Goal: Information Seeking & Learning: Learn about a topic

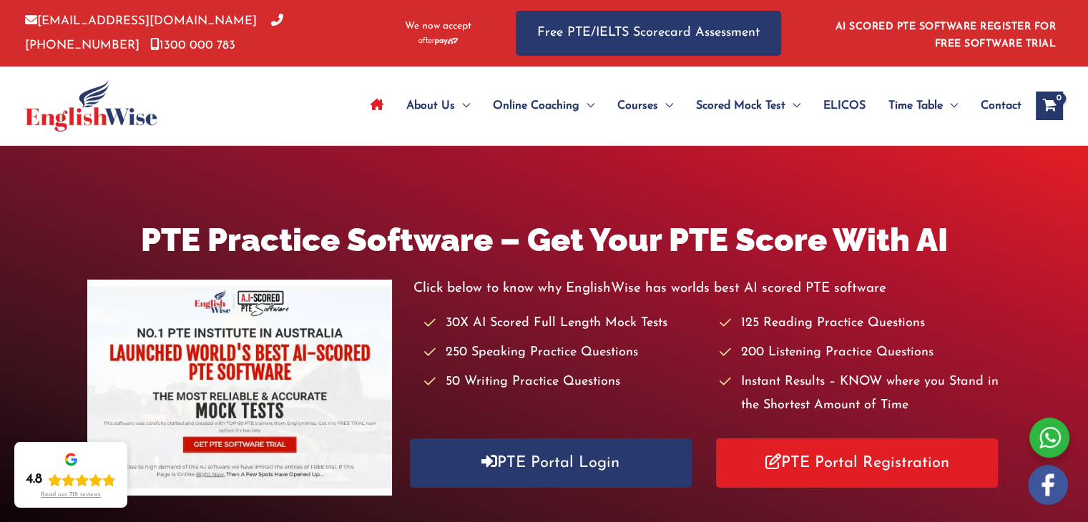
click at [378, 106] on icon "Site Navigation: Main Menu" at bounding box center [376, 104] width 13 height 11
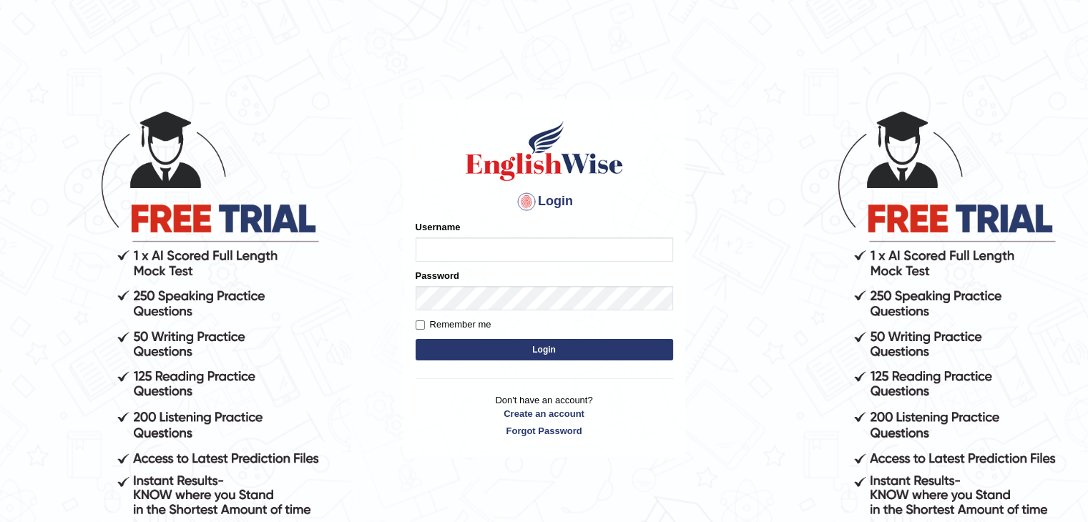
click at [526, 254] on input "Username" at bounding box center [544, 249] width 257 height 24
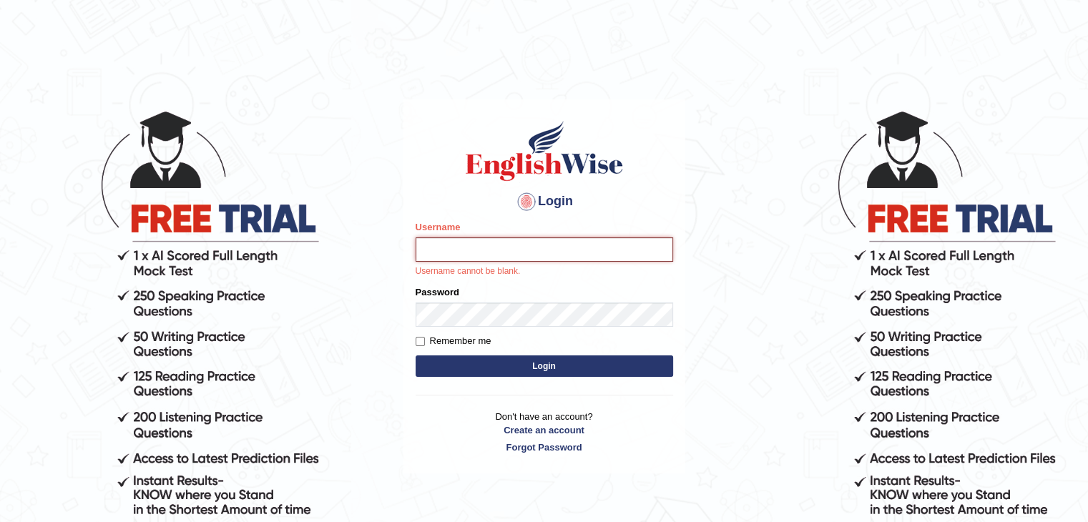
click at [492, 254] on input "Username" at bounding box center [544, 249] width 257 height 24
click at [468, 255] on input "Username" at bounding box center [544, 249] width 257 height 24
type input "[PERSON_NAME]"
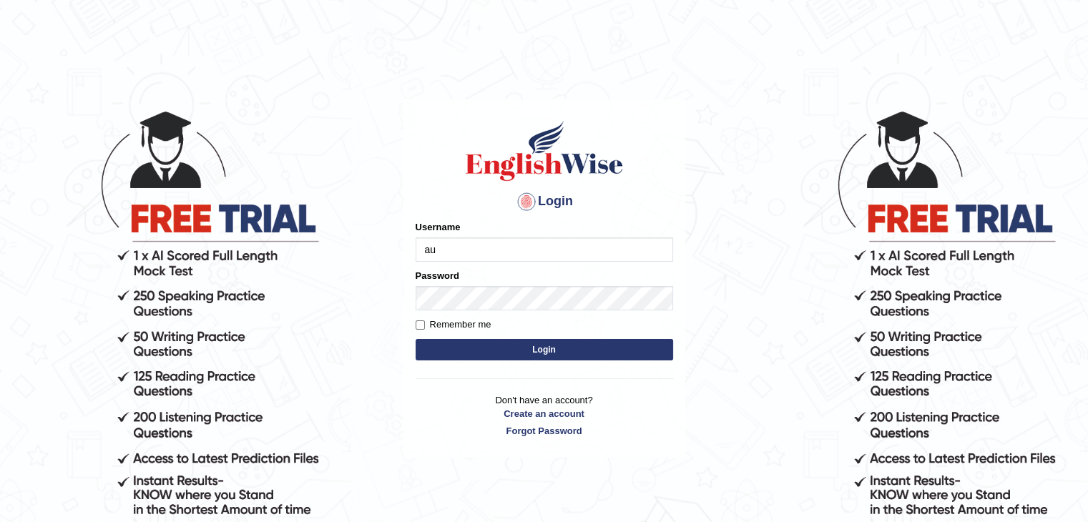
type input "a"
type input "ranjeetkaur"
click at [436, 441] on div "Login Please fix the following errors: Username ranjeetkaur Password Remember m…" at bounding box center [544, 278] width 282 height 358
click at [455, 252] on input "Username" at bounding box center [544, 249] width 257 height 24
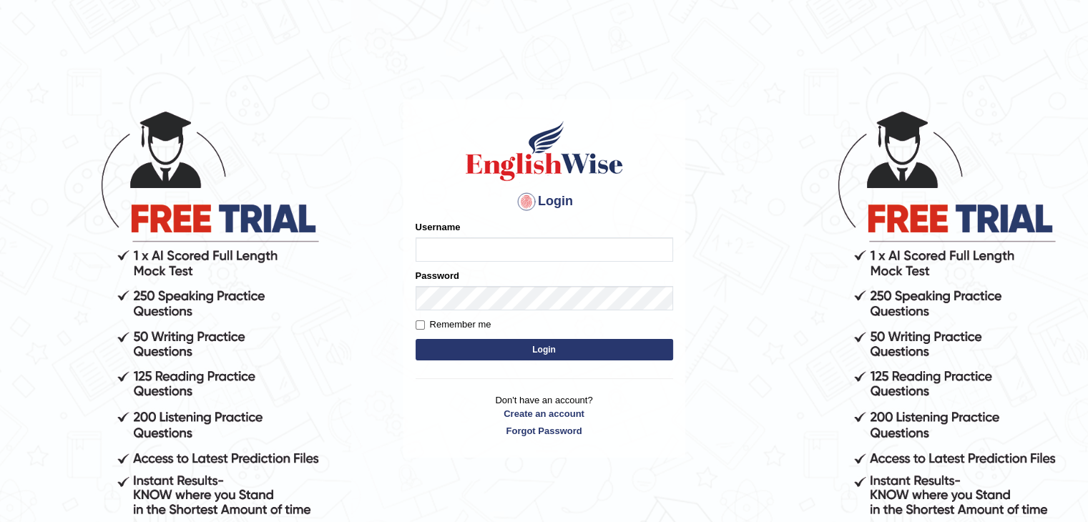
type input "ranjeetkaur"
click at [521, 349] on button "Login" at bounding box center [544, 349] width 257 height 21
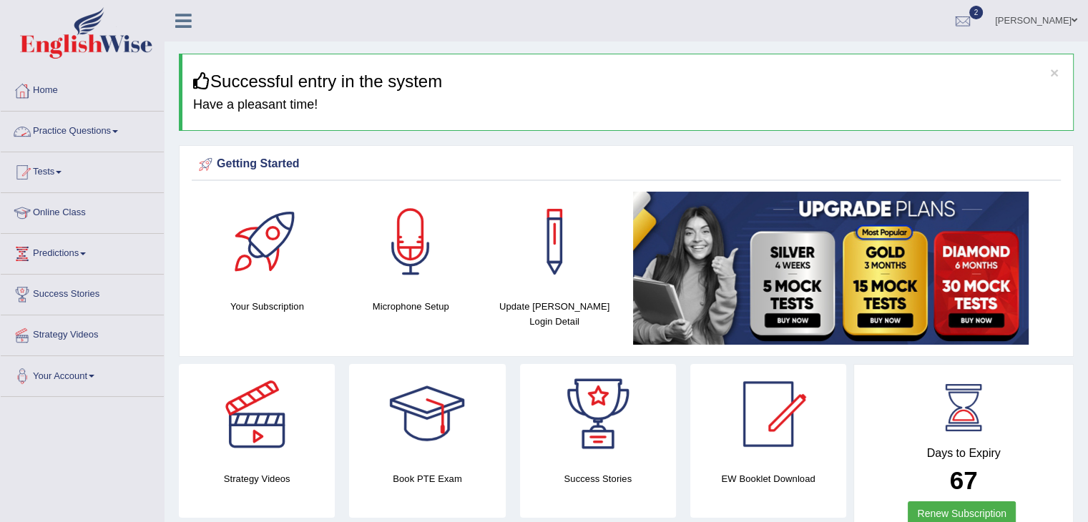
click at [119, 132] on link "Practice Questions" at bounding box center [82, 130] width 163 height 36
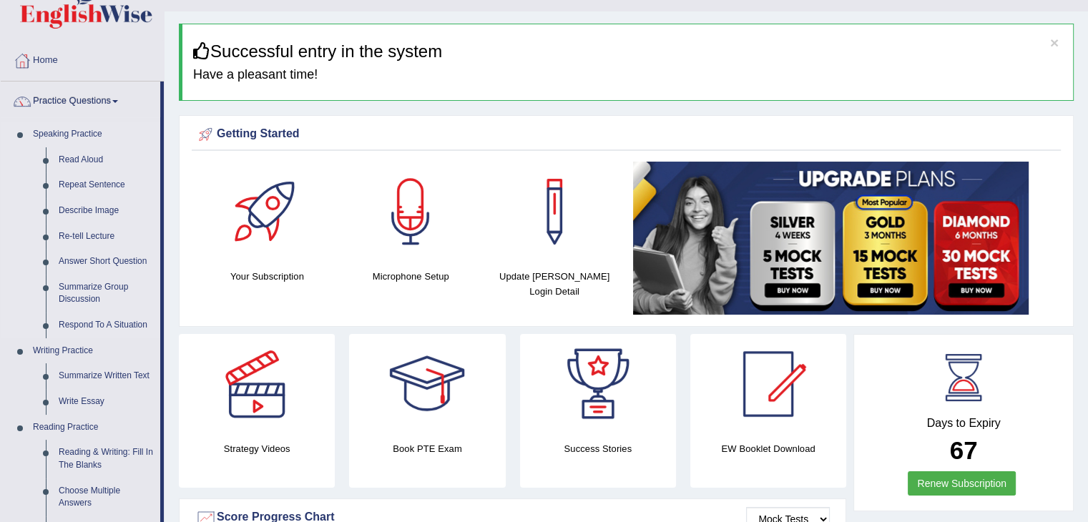
scroll to position [29, 0]
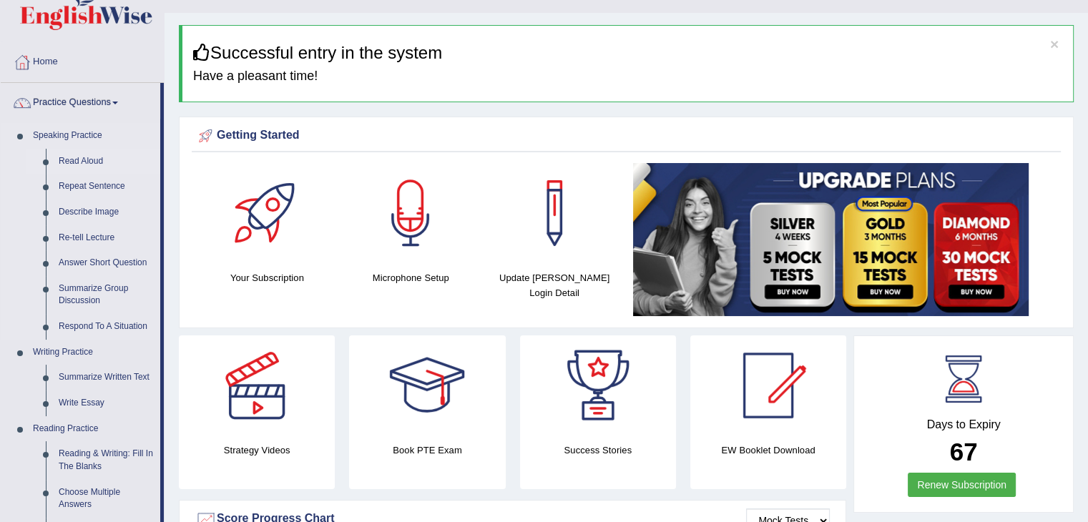
click at [80, 163] on link "Read Aloud" at bounding box center [106, 162] width 108 height 26
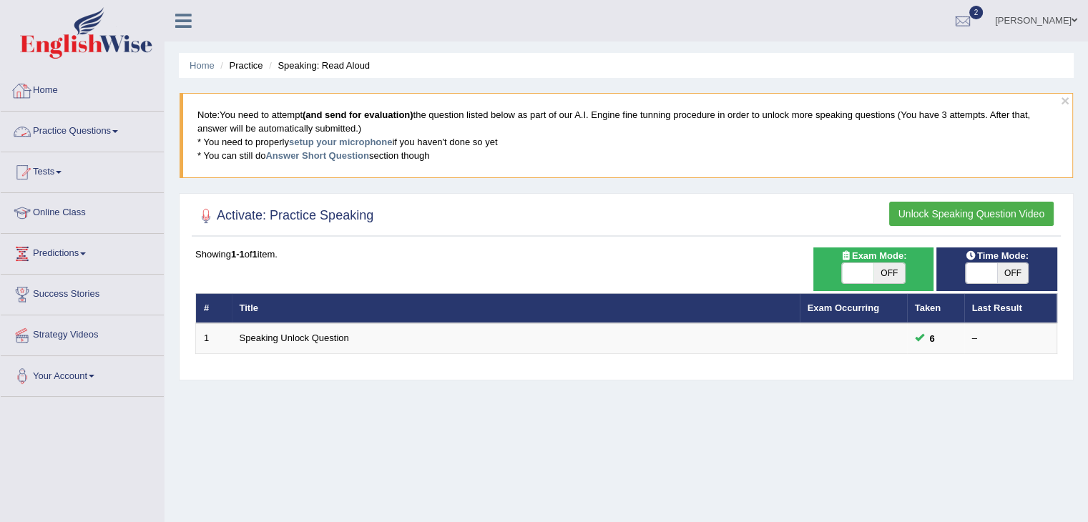
click at [80, 129] on link "Practice Questions" at bounding box center [82, 130] width 163 height 36
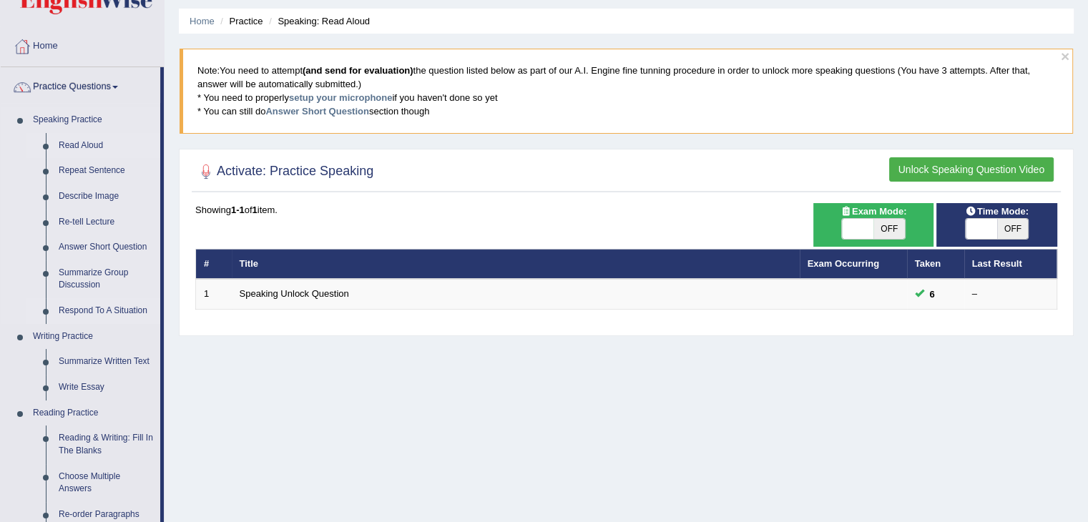
scroll to position [33, 0]
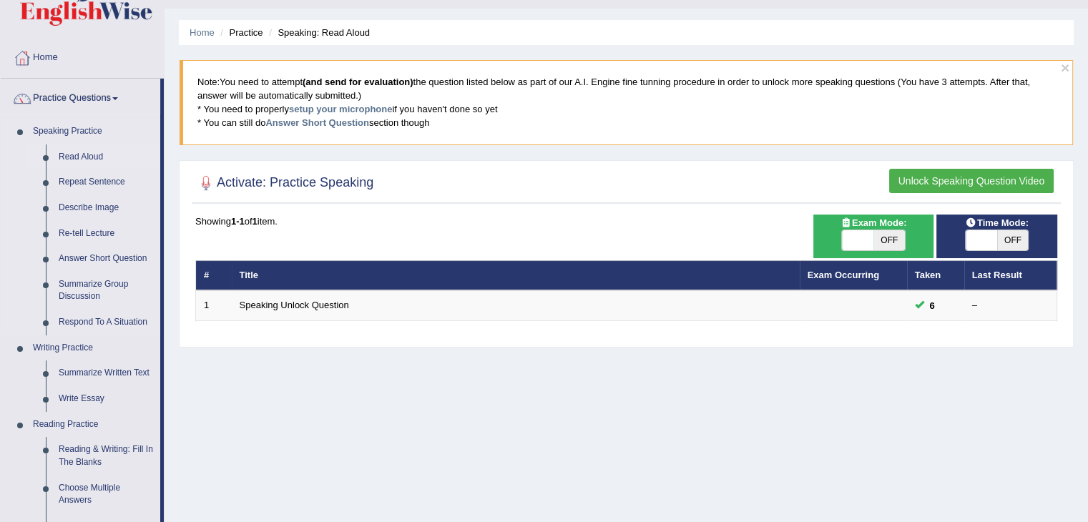
click at [80, 152] on link "Read Aloud" at bounding box center [106, 157] width 108 height 26
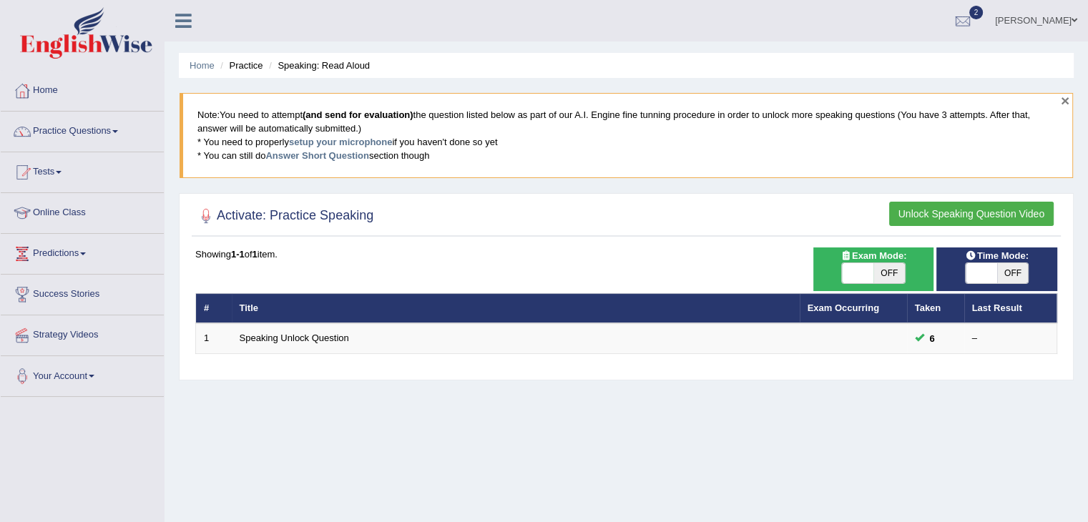
click at [1064, 95] on button "×" at bounding box center [1065, 100] width 9 height 15
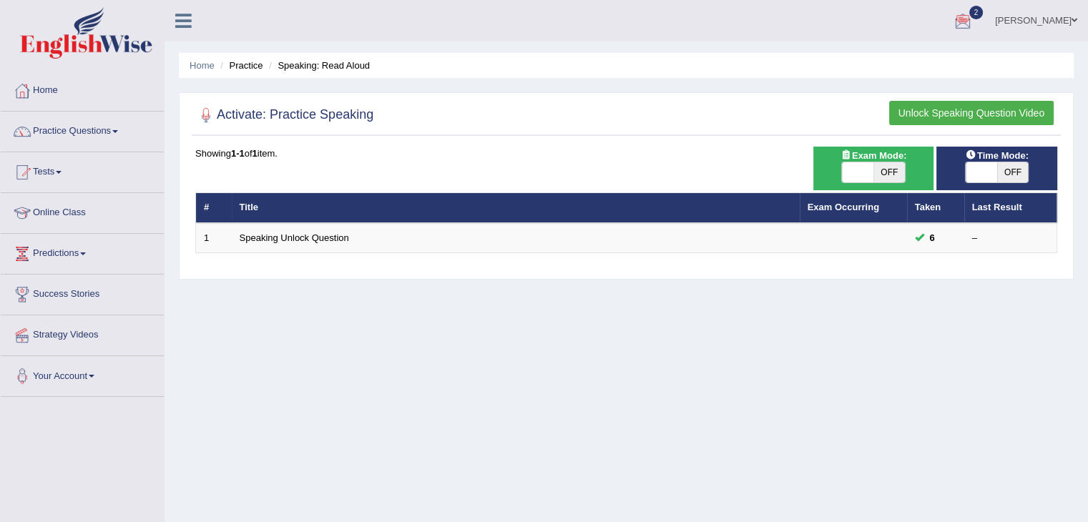
click at [962, 118] on button "Unlock Speaking Question Video" at bounding box center [971, 113] width 165 height 24
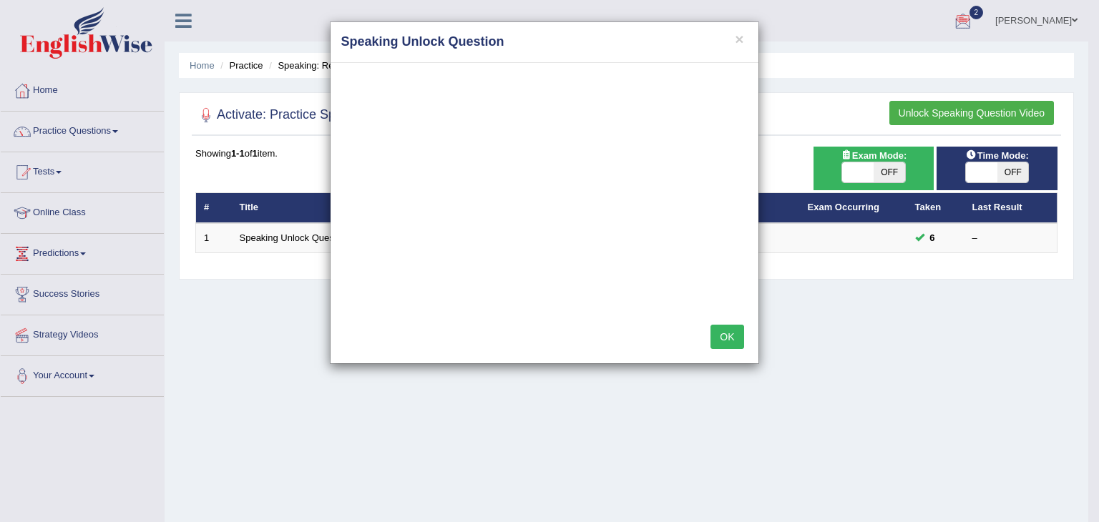
click at [730, 342] on button "OK" at bounding box center [726, 337] width 33 height 24
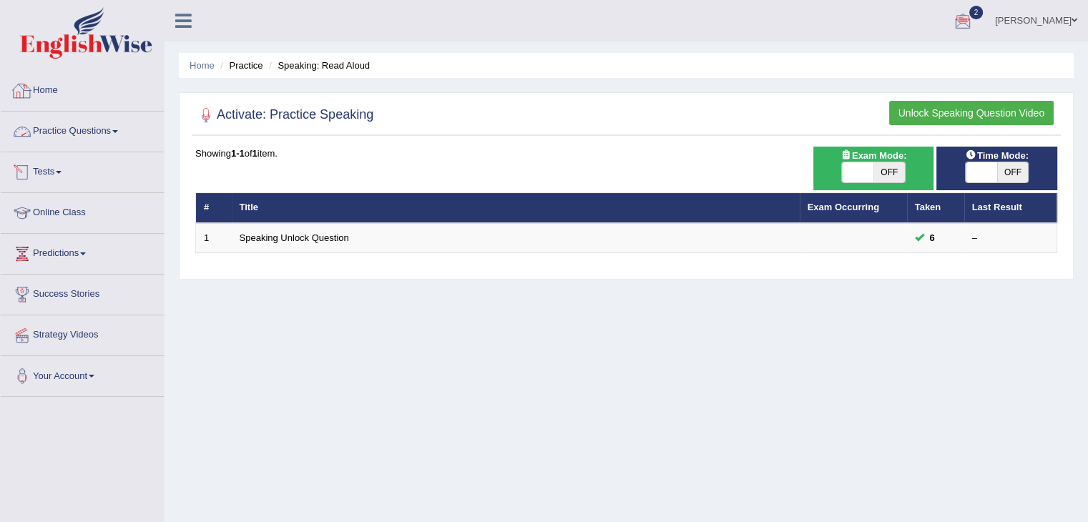
click at [45, 89] on link "Home" at bounding box center [82, 89] width 163 height 36
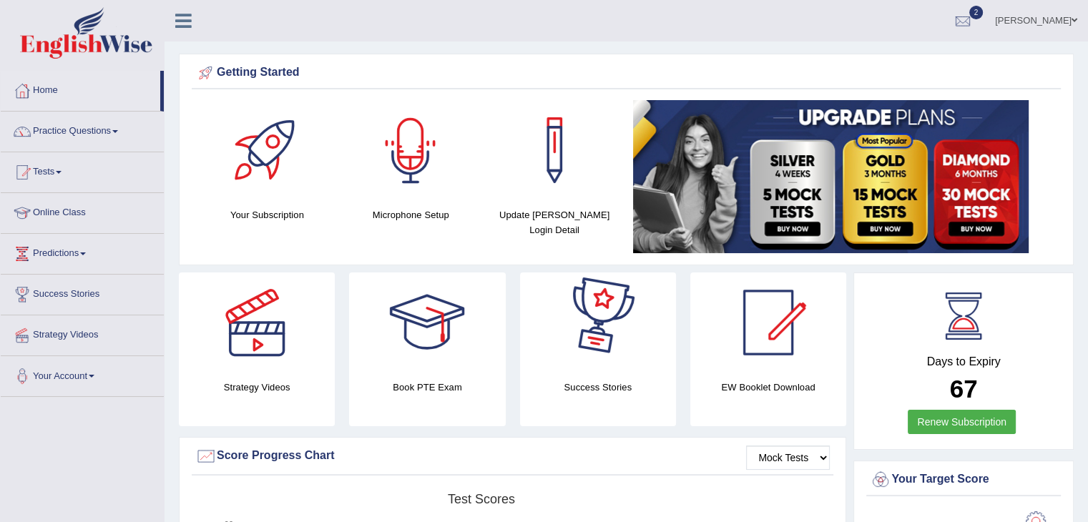
click at [412, 144] on div at bounding box center [410, 150] width 100 height 100
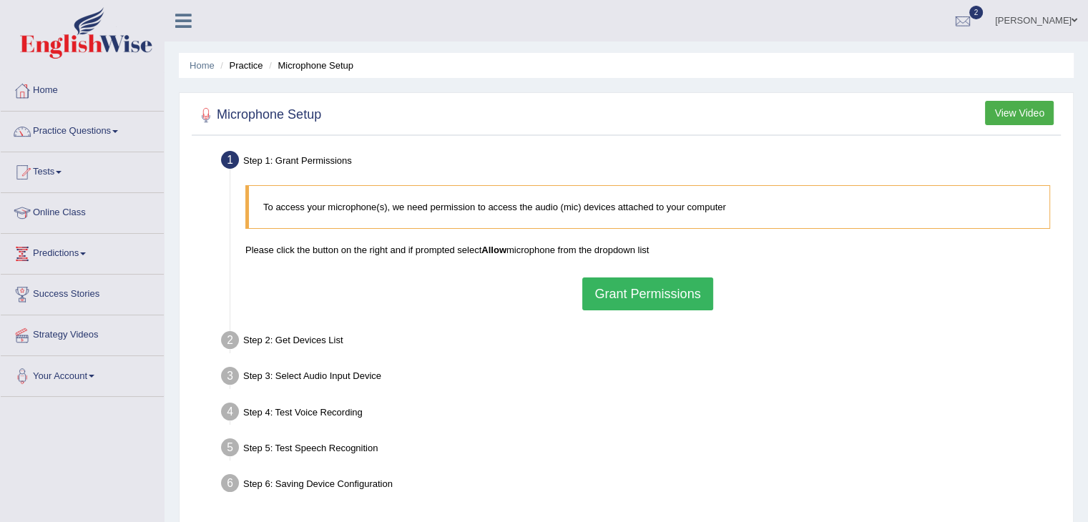
click at [624, 298] on button "Grant Permissions" at bounding box center [647, 294] width 130 height 33
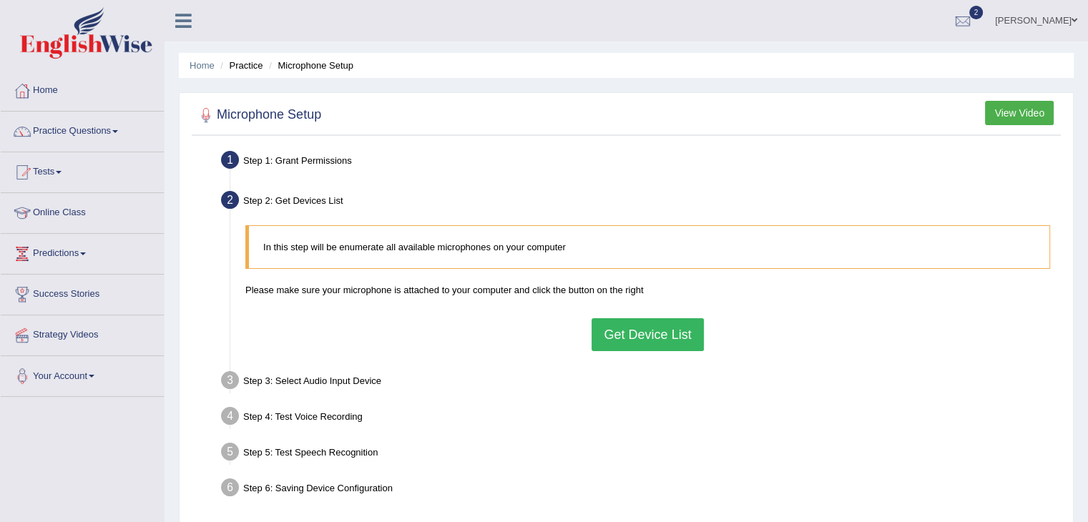
click at [641, 328] on button "Get Device List" at bounding box center [648, 334] width 112 height 33
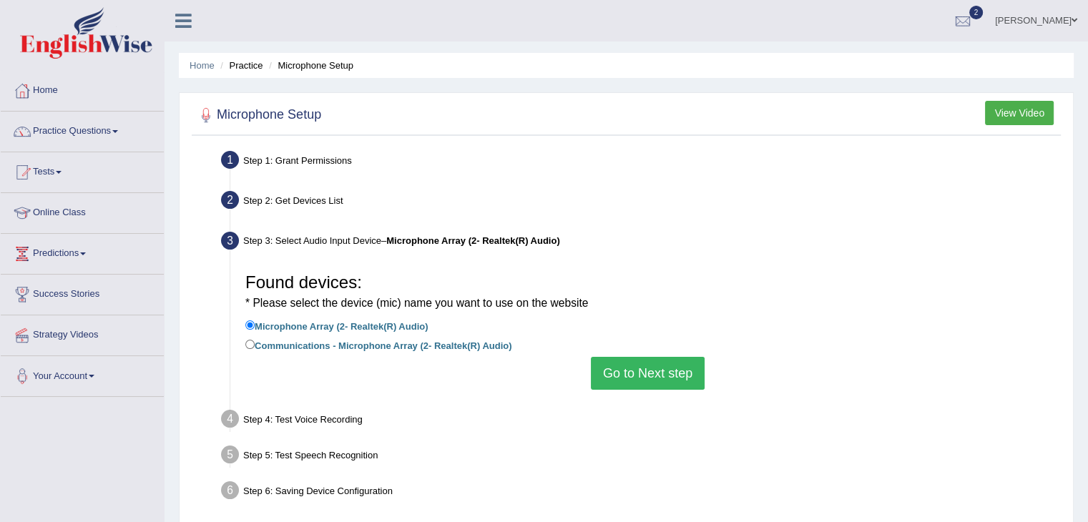
click at [656, 373] on button "Go to Next step" at bounding box center [648, 373] width 114 height 33
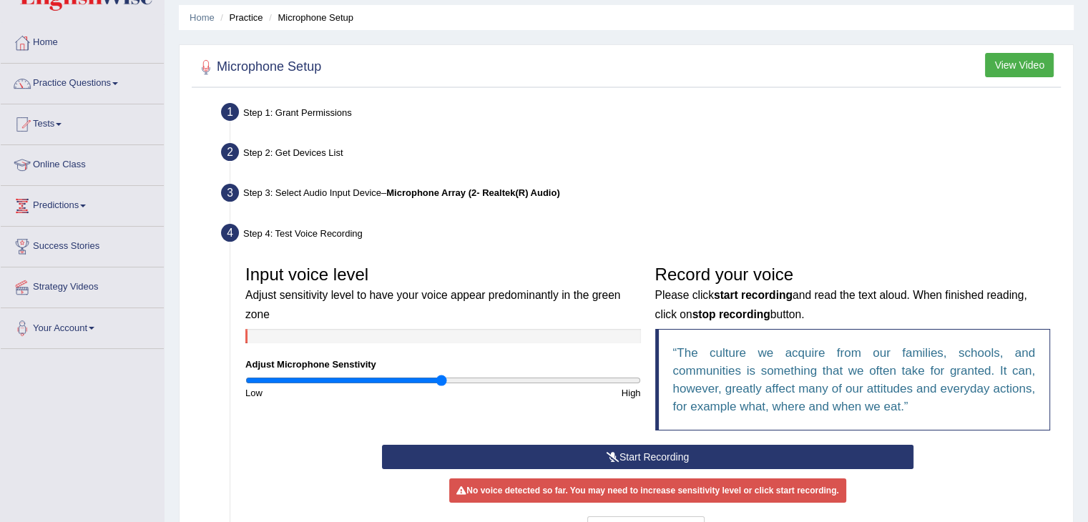
scroll to position [229, 0]
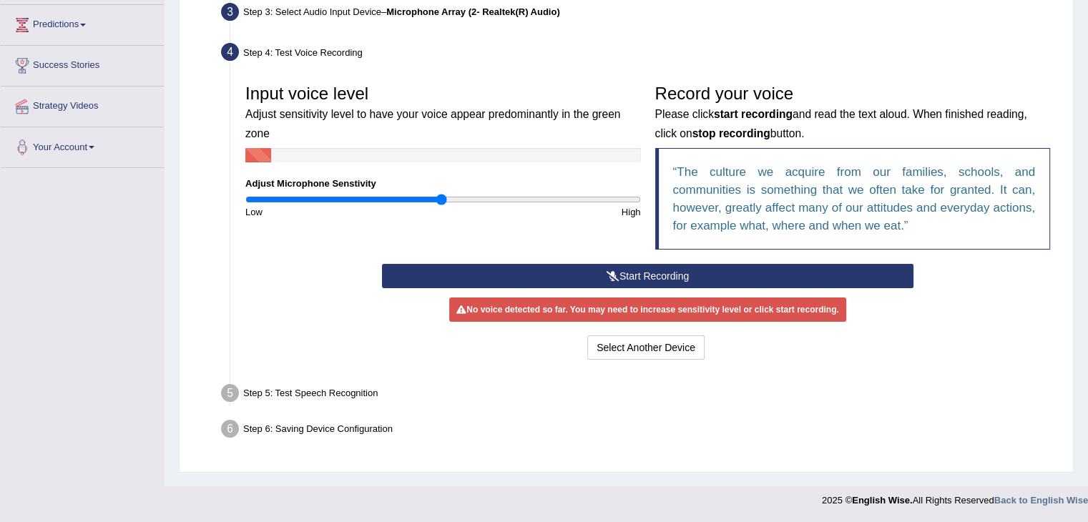
click at [722, 278] on button "Start Recording" at bounding box center [647, 276] width 531 height 24
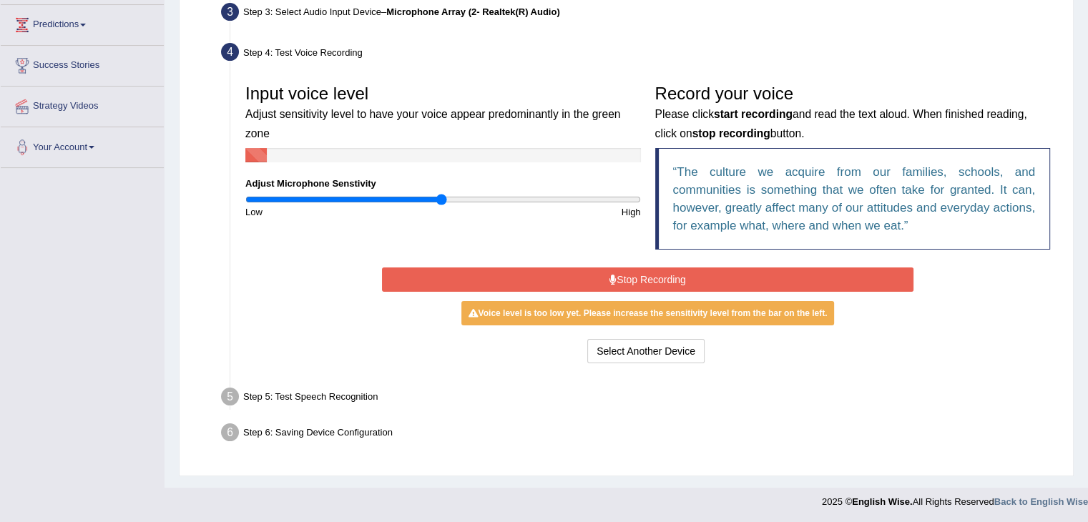
click at [722, 282] on button "Stop Recording" at bounding box center [647, 279] width 531 height 24
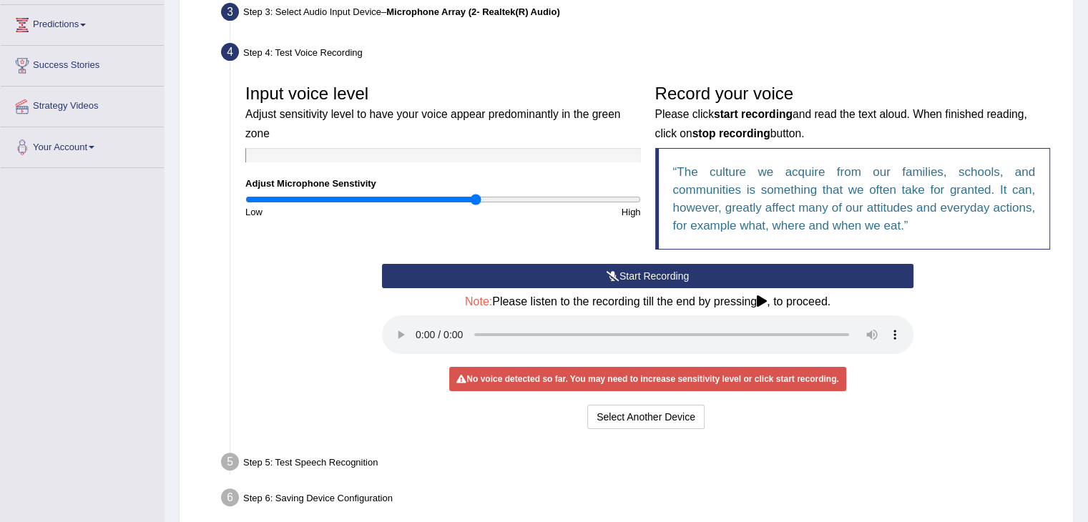
drag, startPoint x: 438, startPoint y: 200, endPoint x: 476, endPoint y: 200, distance: 37.9
click at [476, 200] on input "range" at bounding box center [443, 199] width 396 height 11
click at [546, 273] on button "Start Recording" at bounding box center [647, 276] width 531 height 24
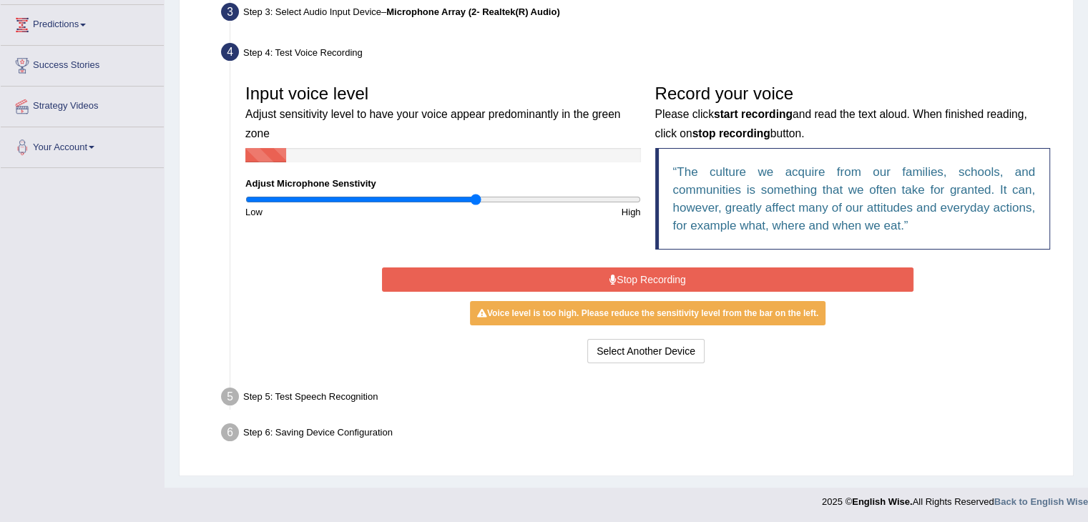
drag, startPoint x: 547, startPoint y: 272, endPoint x: 518, endPoint y: 227, distance: 53.8
drag, startPoint x: 518, startPoint y: 227, endPoint x: 482, endPoint y: 257, distance: 46.7
click at [482, 257] on div "Input voice level Adjust sensitivity level to have your voice appear predominan…" at bounding box center [647, 170] width 819 height 187
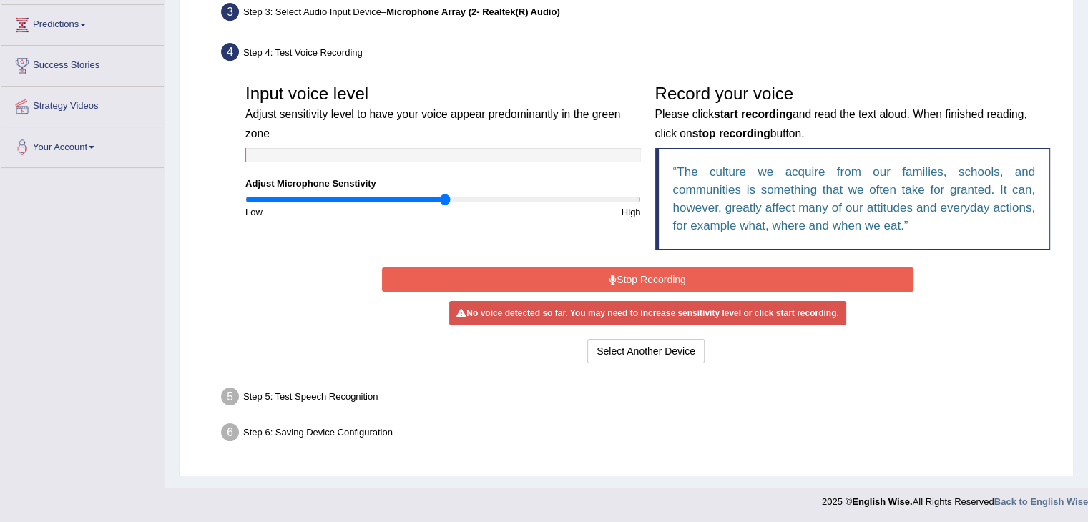
drag, startPoint x: 475, startPoint y: 195, endPoint x: 443, endPoint y: 199, distance: 31.7
type input "1.02"
click at [443, 199] on input "range" at bounding box center [443, 199] width 396 height 11
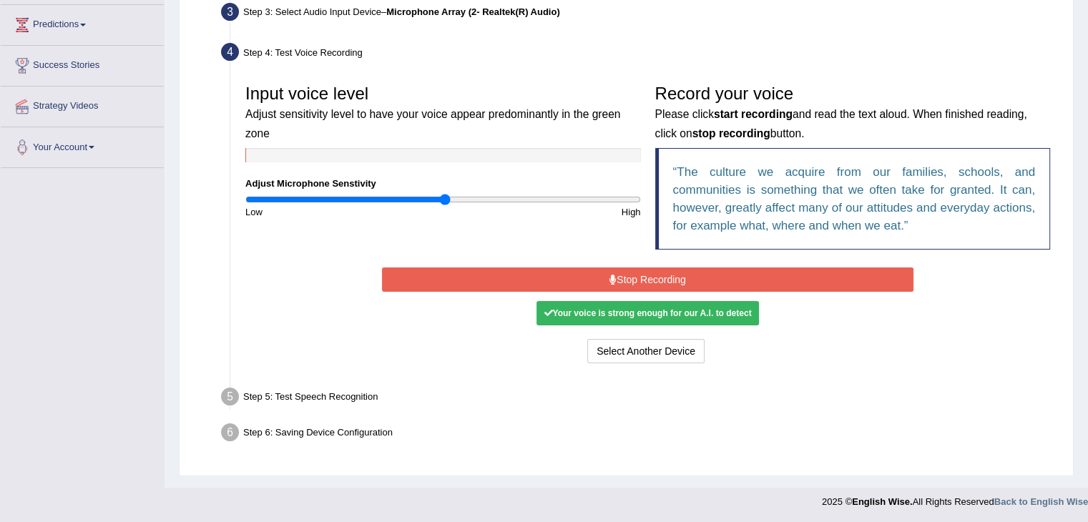
click at [648, 309] on div "Your voice is strong enough for our A.I. to detect" at bounding box center [647, 313] width 222 height 24
click at [635, 274] on button "Stop Recording" at bounding box center [647, 279] width 531 height 24
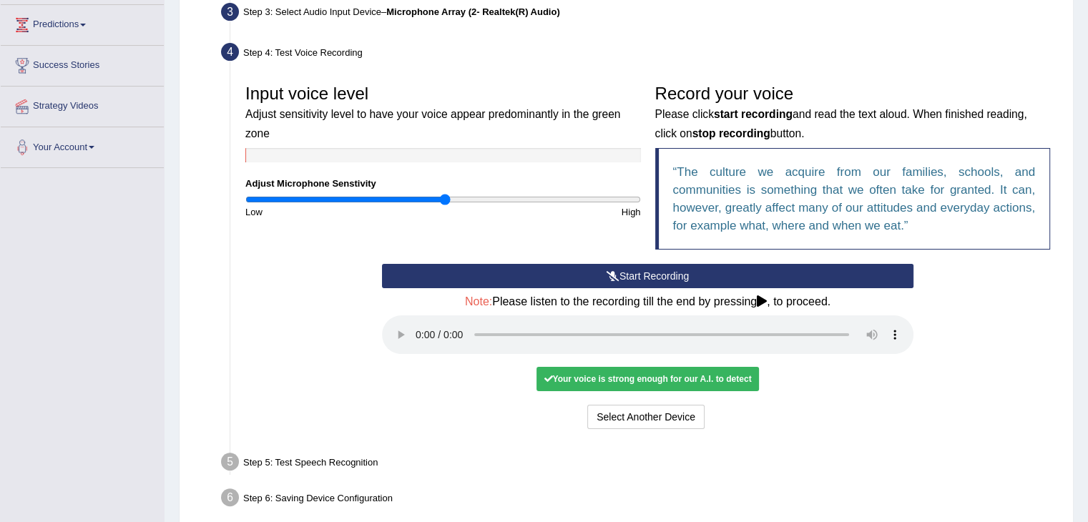
scroll to position [295, 0]
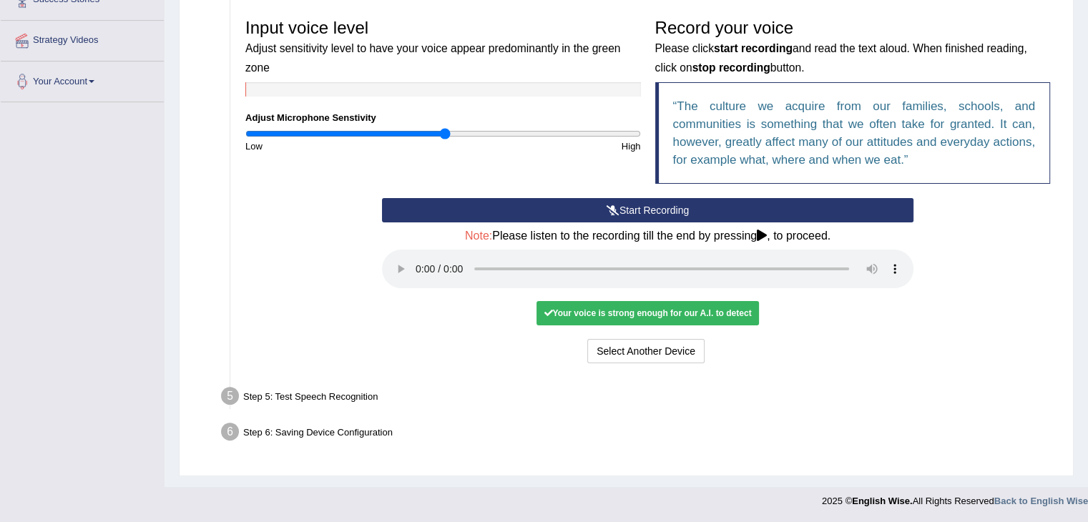
click at [275, 389] on div "Step 5: Test Speech Recognition" at bounding box center [641, 398] width 852 height 31
click at [662, 312] on div "Your voice is strong enough for our A.I. to detect" at bounding box center [647, 313] width 222 height 24
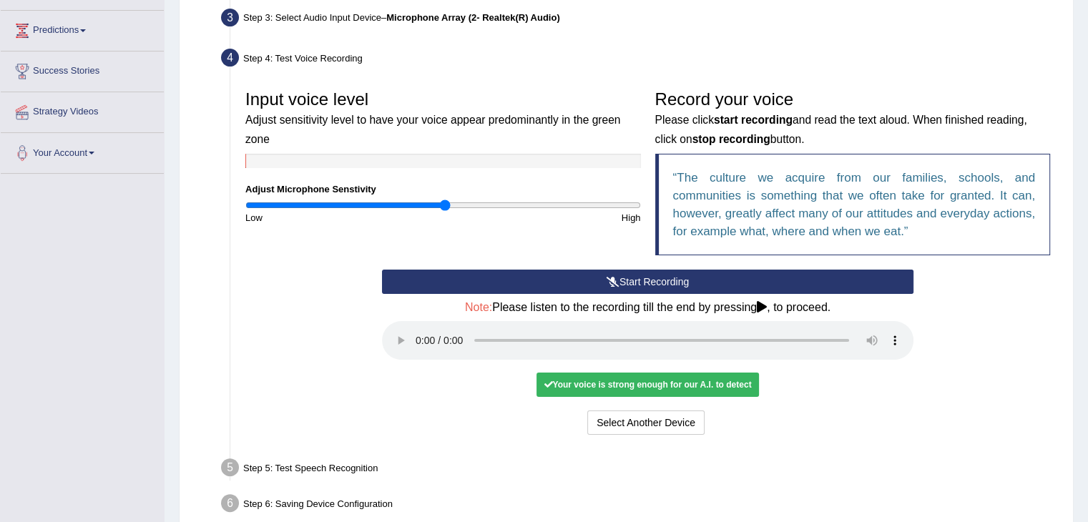
scroll to position [232, 0]
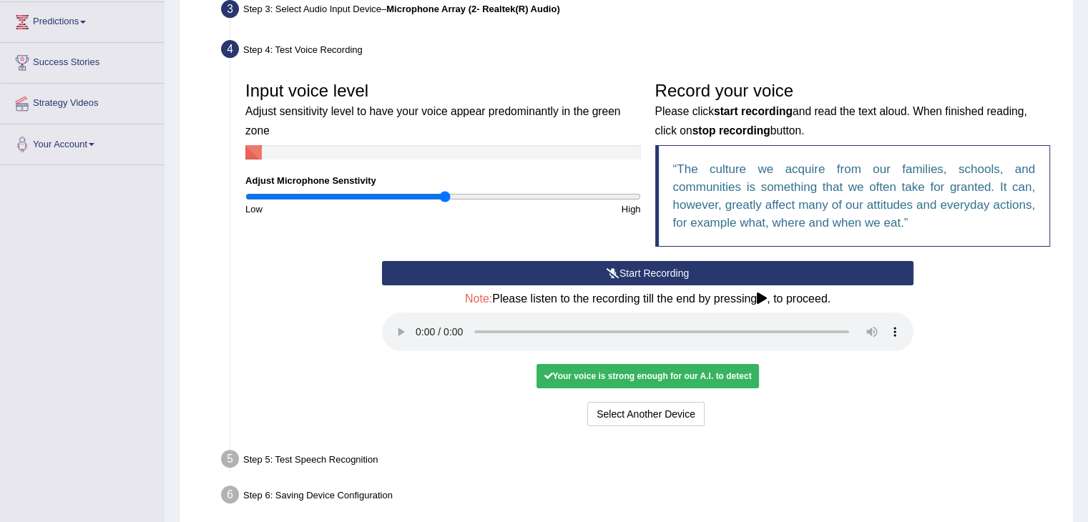
click at [707, 376] on div "Your voice is strong enough for our A.I. to detect" at bounding box center [647, 376] width 222 height 24
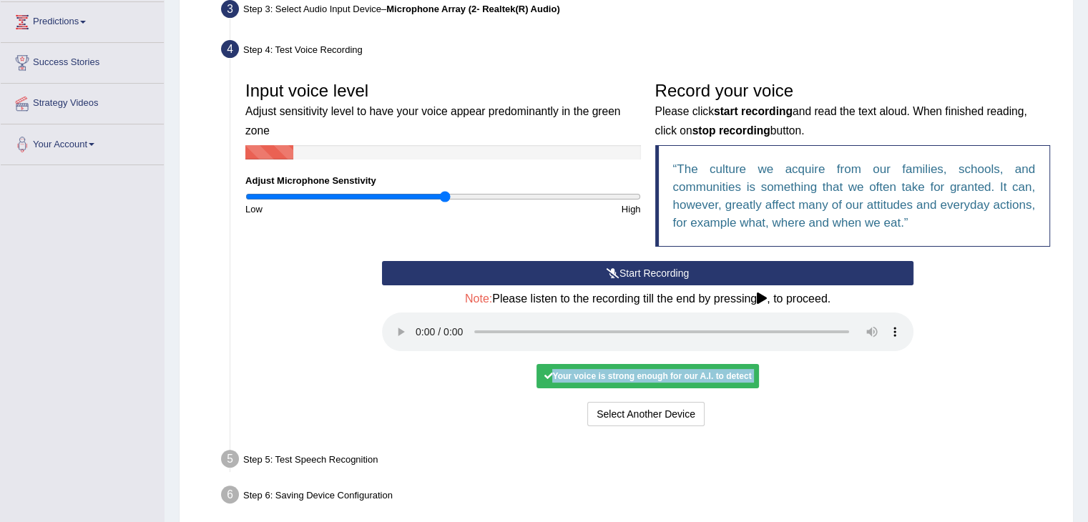
click at [855, 410] on div "Select Another Device Voice is ok. Go to Next step" at bounding box center [647, 416] width 531 height 28
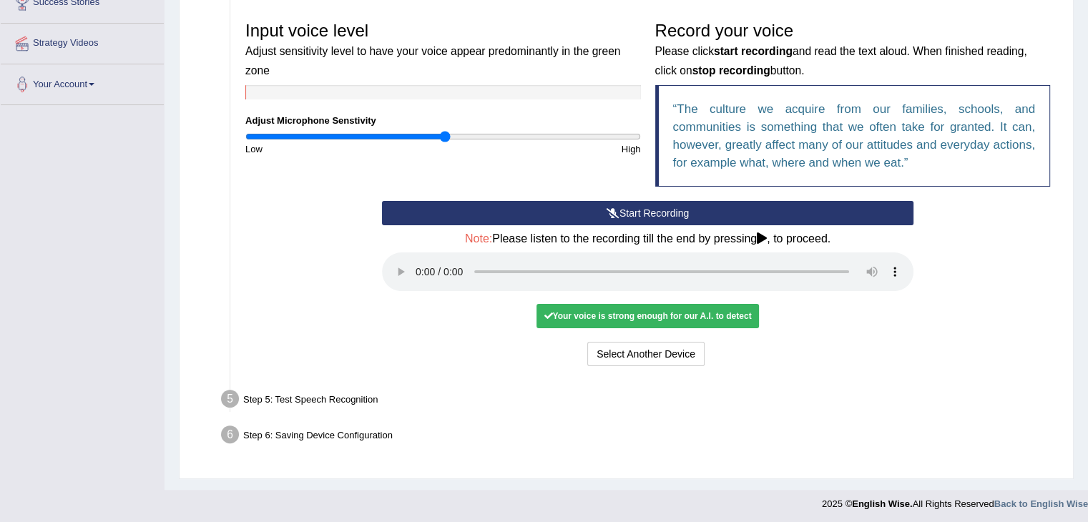
scroll to position [295, 0]
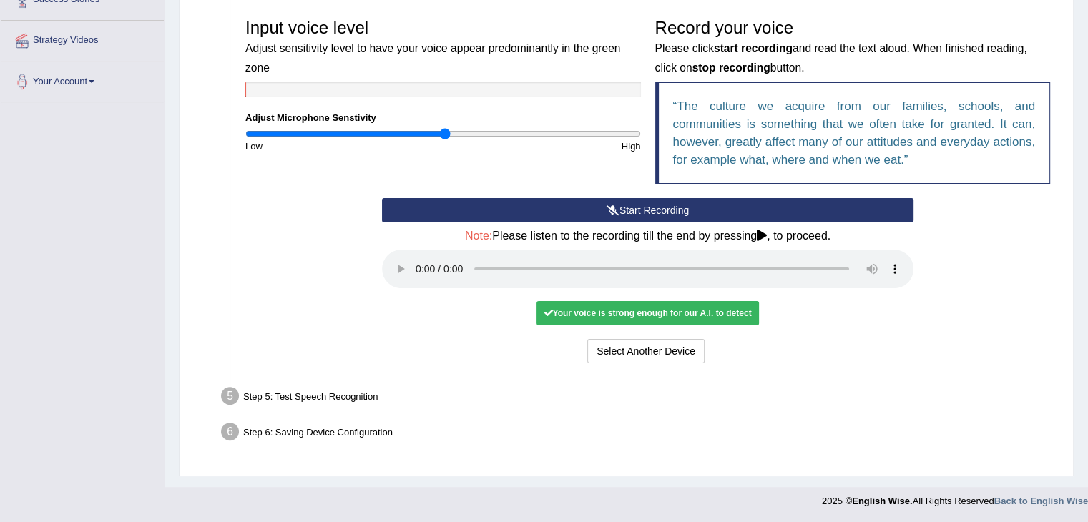
click at [227, 391] on li "Step 5: Test Speech Recognition Text to read The culture we acquire from our fa…" at bounding box center [640, 398] width 833 height 31
click at [281, 399] on div "Step 5: Test Speech Recognition" at bounding box center [641, 398] width 852 height 31
click at [473, 427] on div "Step 6: Saving Device Configuration" at bounding box center [641, 433] width 852 height 31
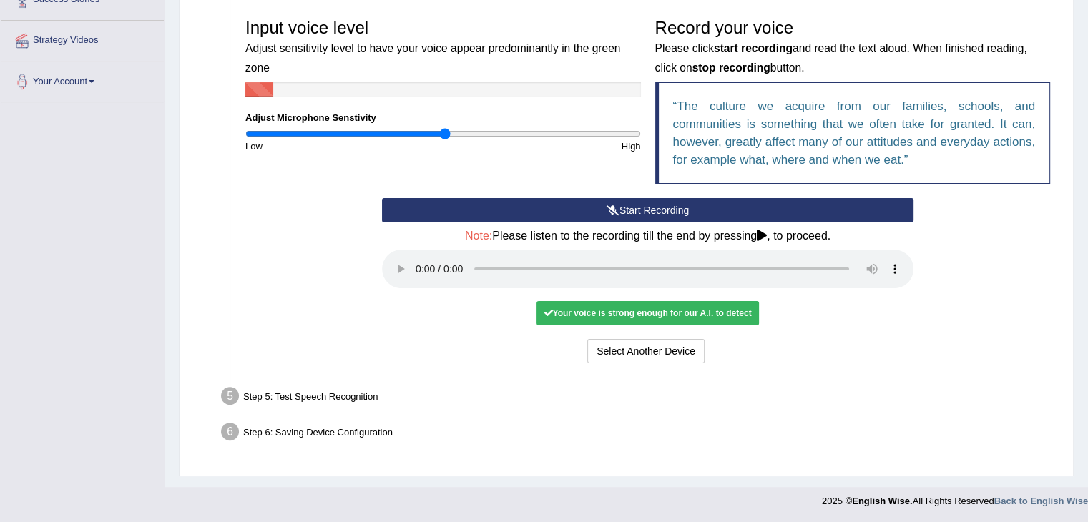
click at [598, 218] on button "Start Recording" at bounding box center [647, 210] width 531 height 24
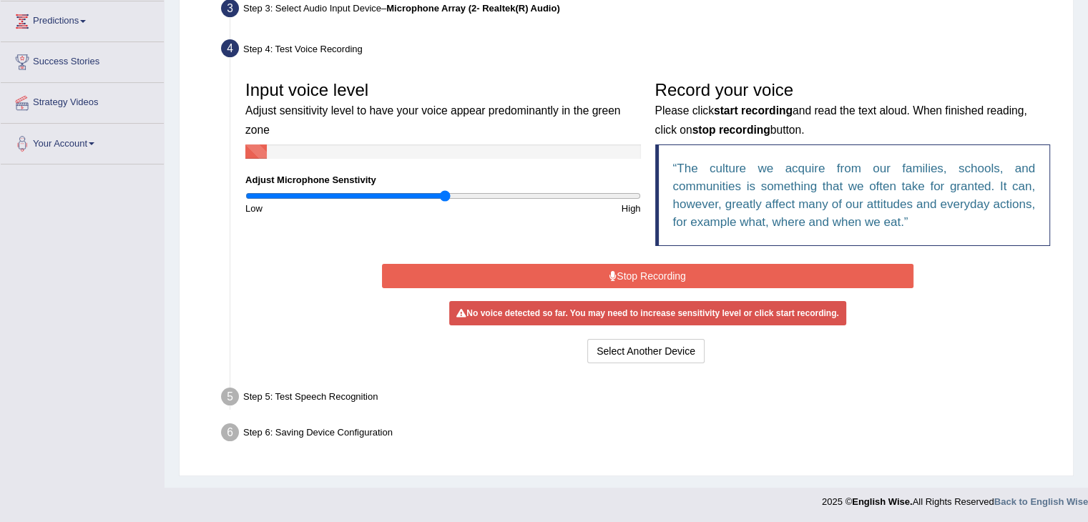
scroll to position [229, 0]
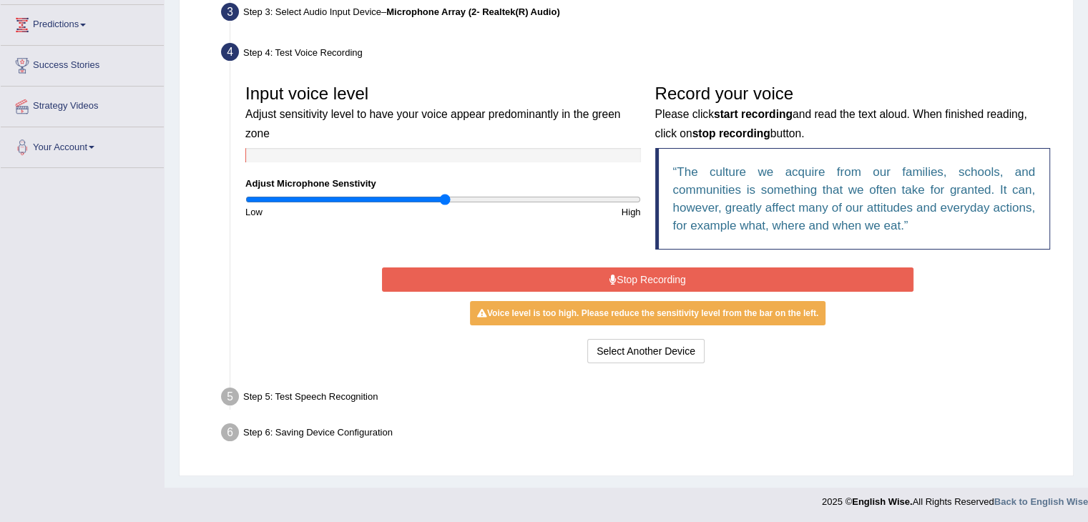
click at [597, 275] on button "Stop Recording" at bounding box center [647, 279] width 531 height 24
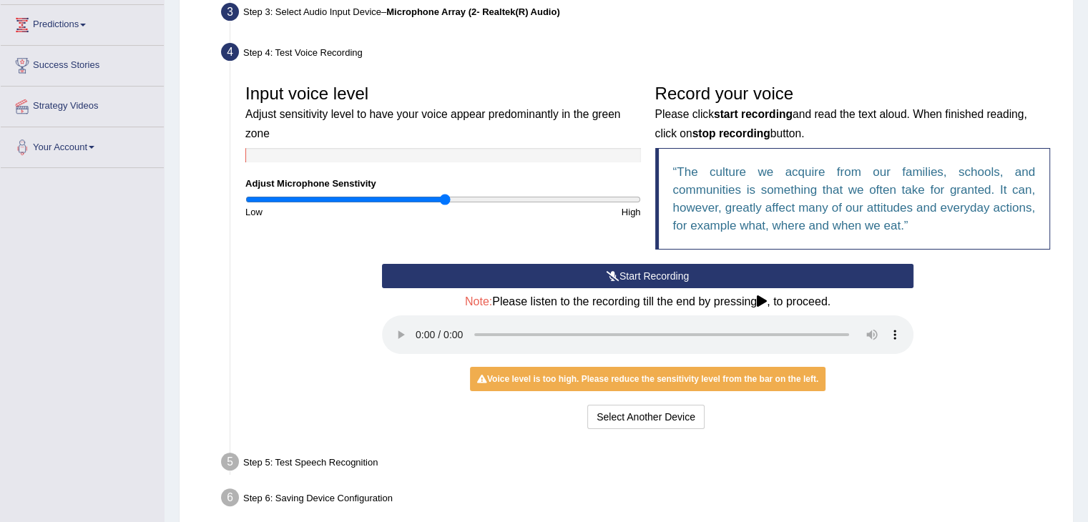
click at [597, 275] on button "Start Recording" at bounding box center [647, 276] width 531 height 24
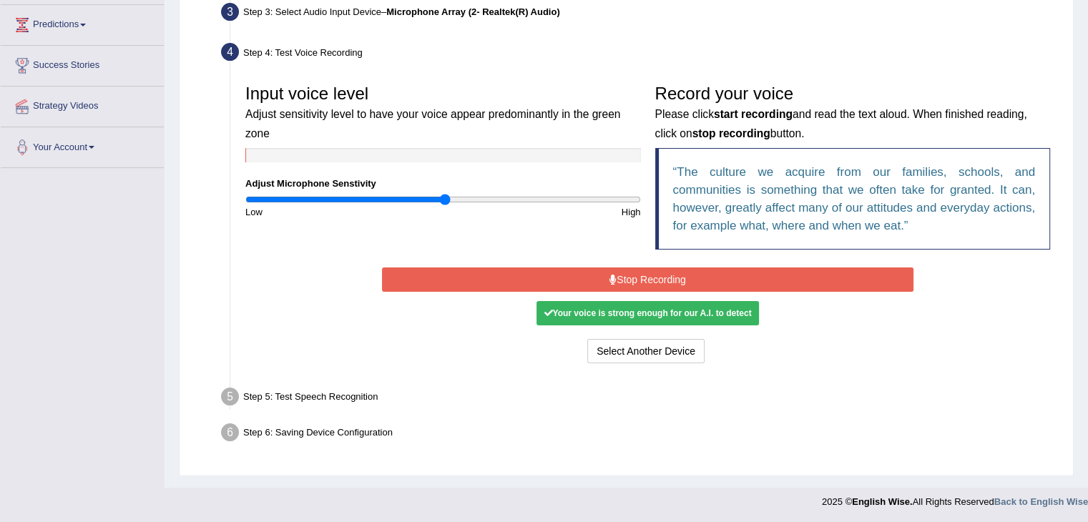
click at [623, 275] on button "Stop Recording" at bounding box center [647, 279] width 531 height 24
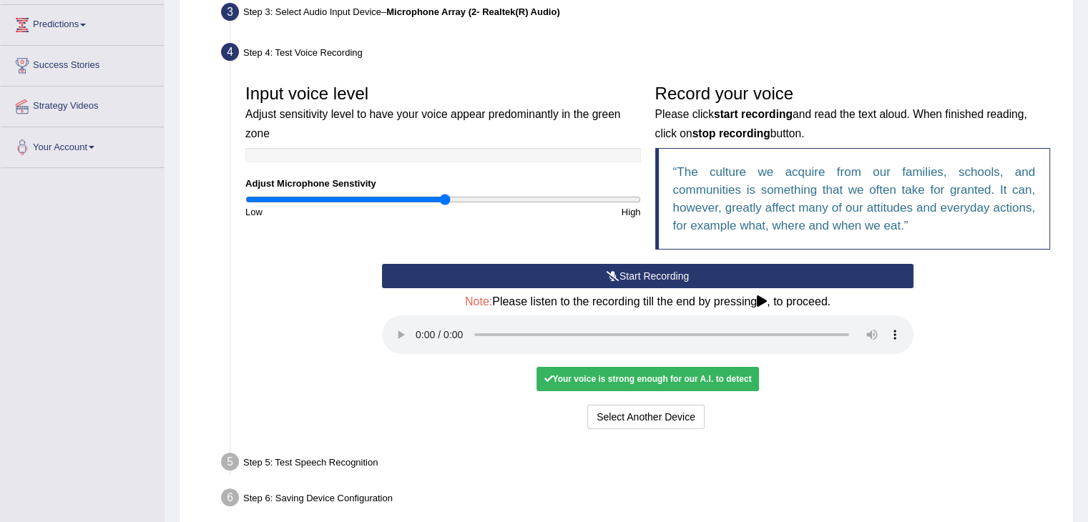
drag, startPoint x: 903, startPoint y: 338, endPoint x: 848, endPoint y: 397, distance: 80.5
click at [848, 397] on div "Start Recording Stop Recording Note: Please listen to the recording till the en…" at bounding box center [648, 348] width 546 height 169
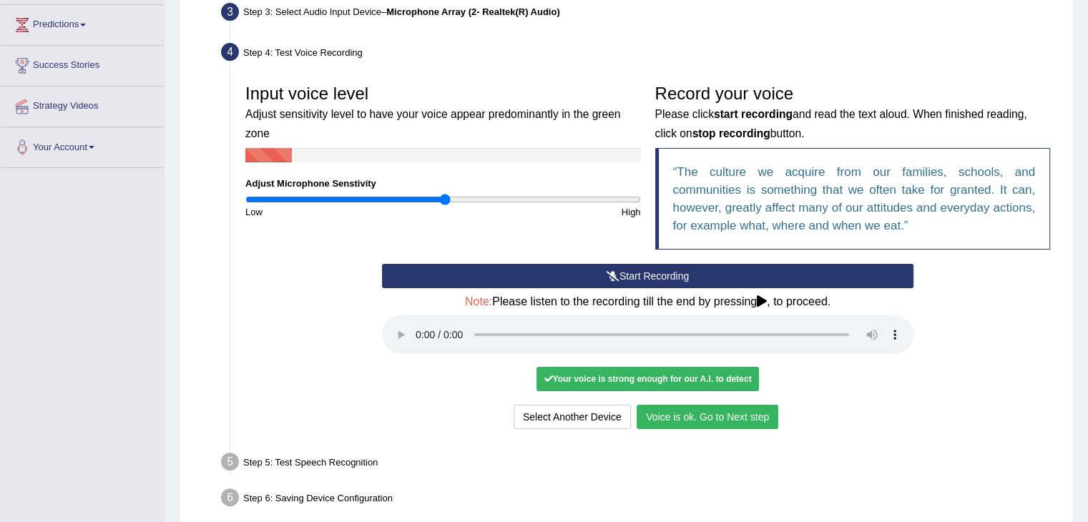
click at [760, 412] on button "Voice is ok. Go to Next step" at bounding box center [708, 417] width 142 height 24
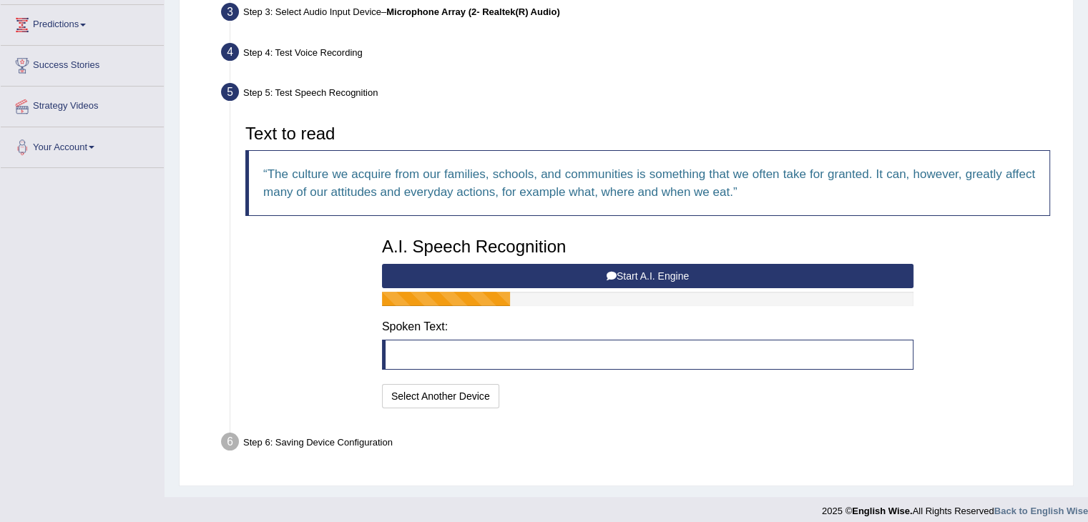
click at [626, 270] on button "Start A.I. Engine" at bounding box center [647, 276] width 531 height 24
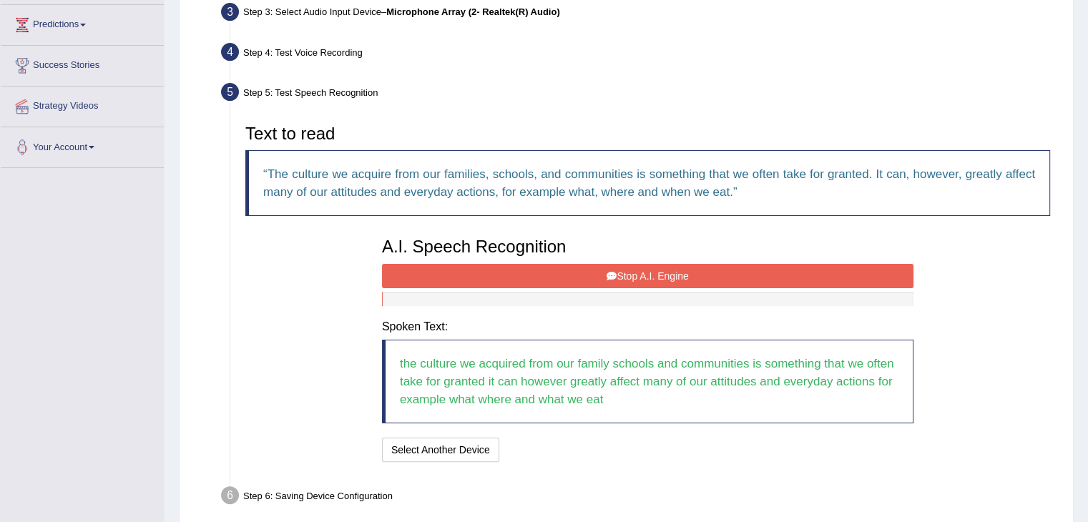
click at [626, 270] on button "Stop A.I. Engine" at bounding box center [647, 276] width 531 height 24
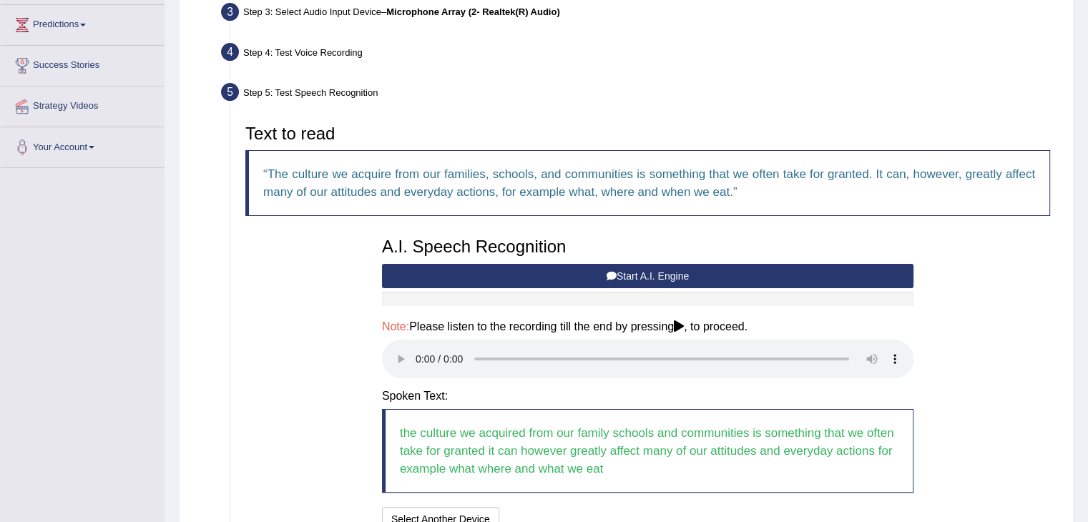
scroll to position [304, 0]
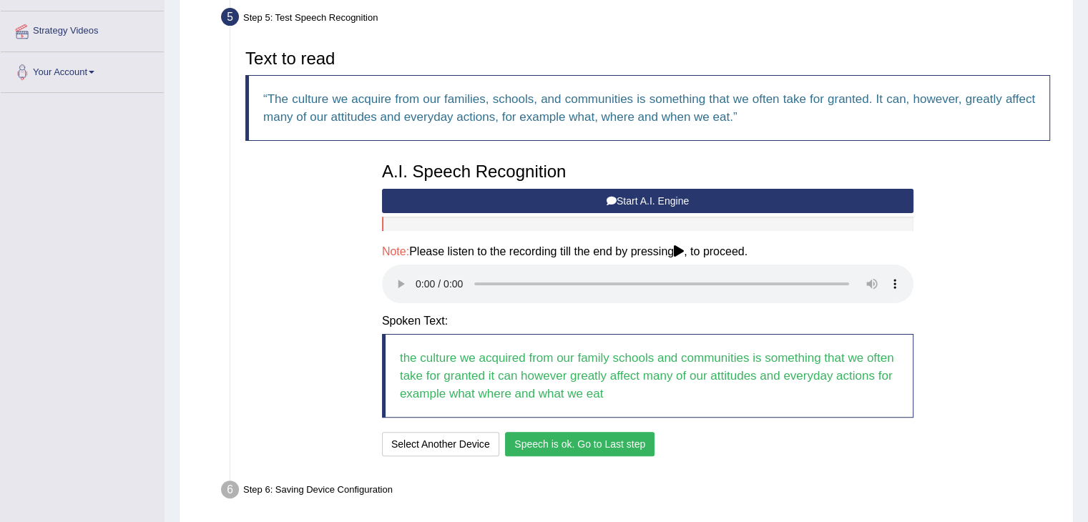
click at [556, 446] on button "Speech is ok. Go to Last step" at bounding box center [579, 444] width 149 height 24
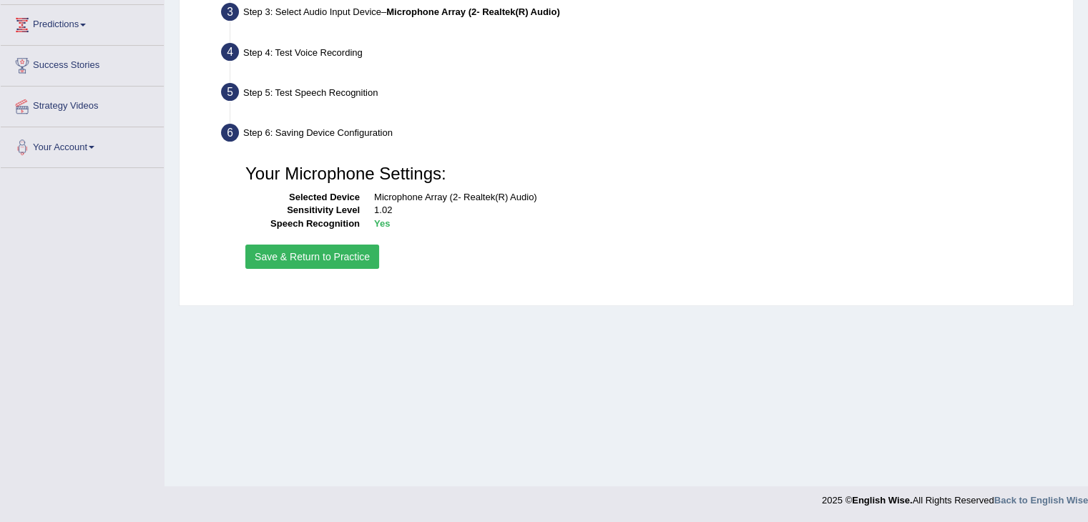
click at [349, 254] on button "Save & Return to Practice" at bounding box center [312, 257] width 134 height 24
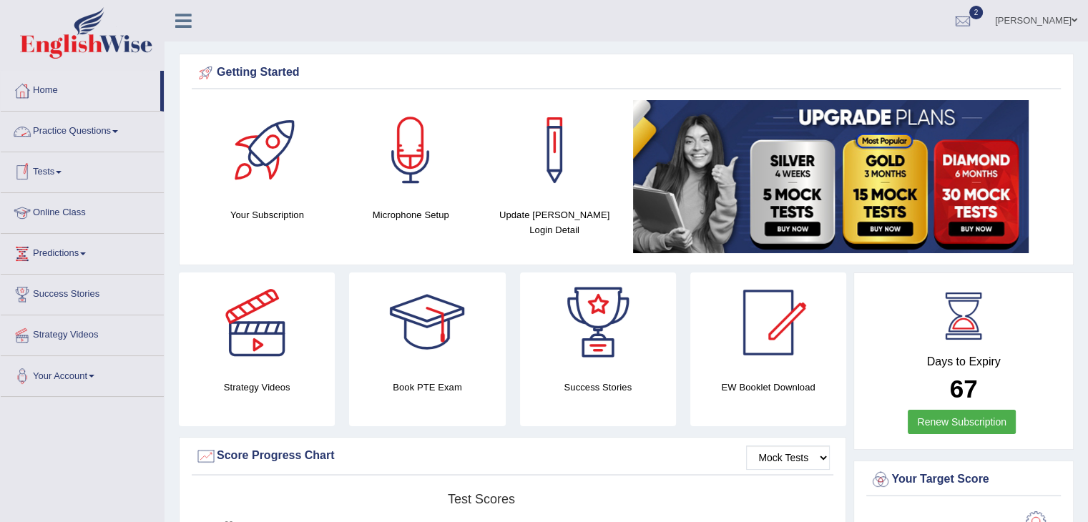
click at [59, 134] on link "Practice Questions" at bounding box center [82, 130] width 163 height 36
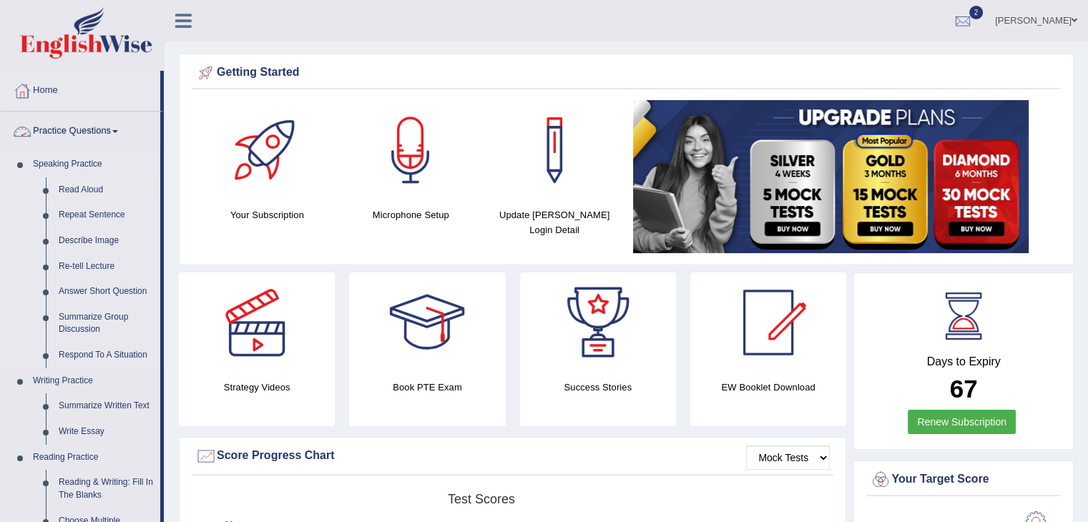
click at [77, 184] on link "Read Aloud" at bounding box center [106, 190] width 108 height 26
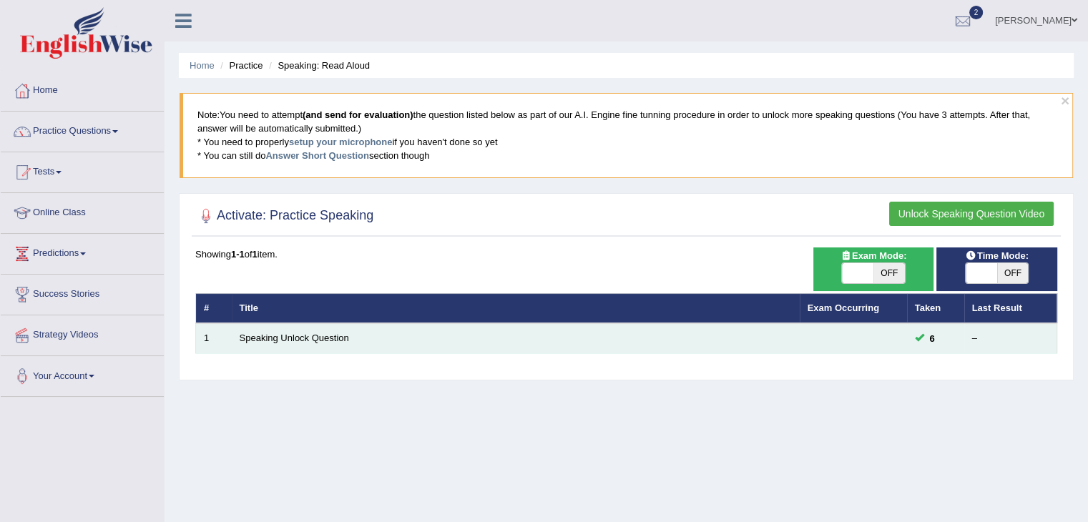
click at [533, 335] on td "Speaking Unlock Question" at bounding box center [516, 338] width 568 height 30
click at [305, 335] on link "Speaking Unlock Question" at bounding box center [294, 338] width 109 height 11
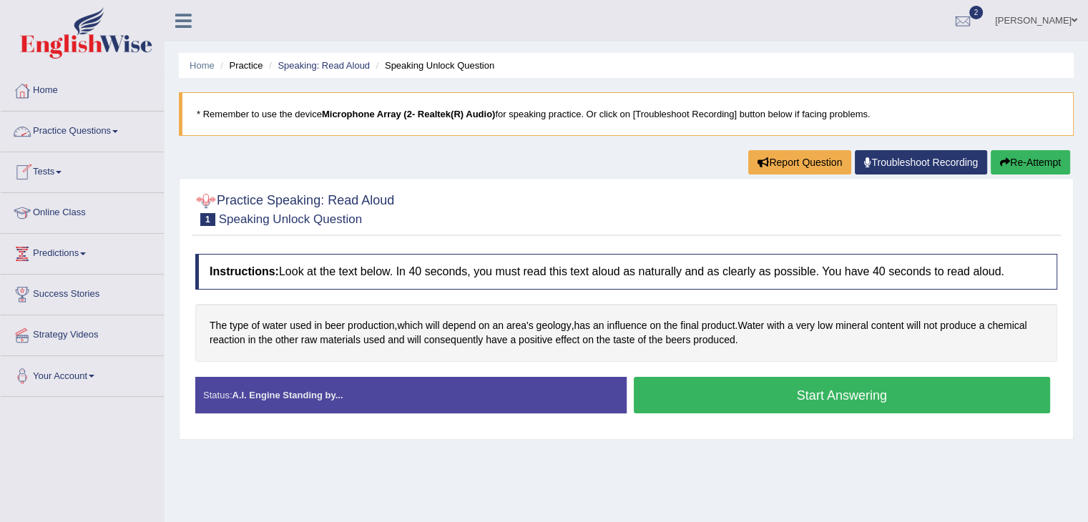
click at [109, 124] on link "Practice Questions" at bounding box center [82, 130] width 163 height 36
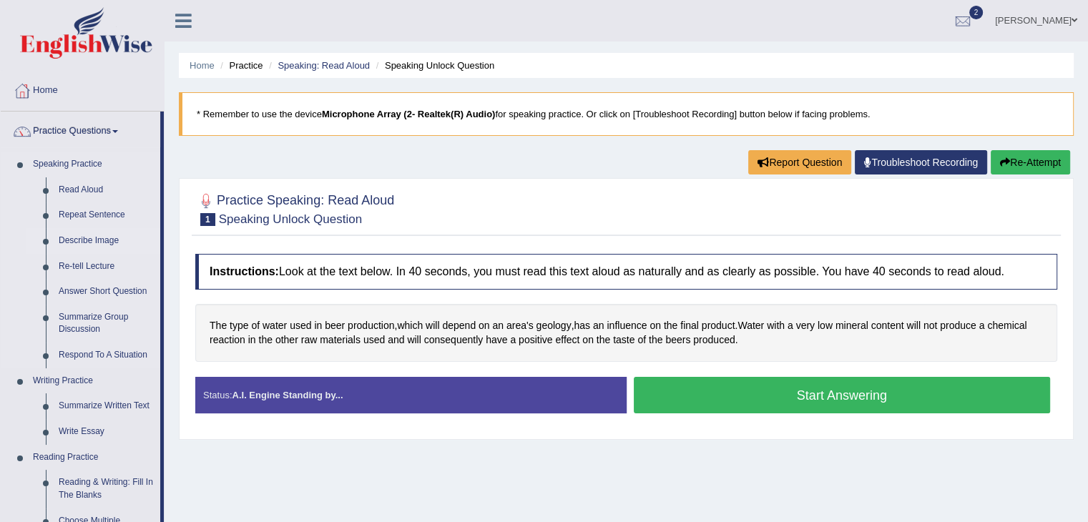
click at [77, 237] on link "Describe Image" at bounding box center [106, 241] width 108 height 26
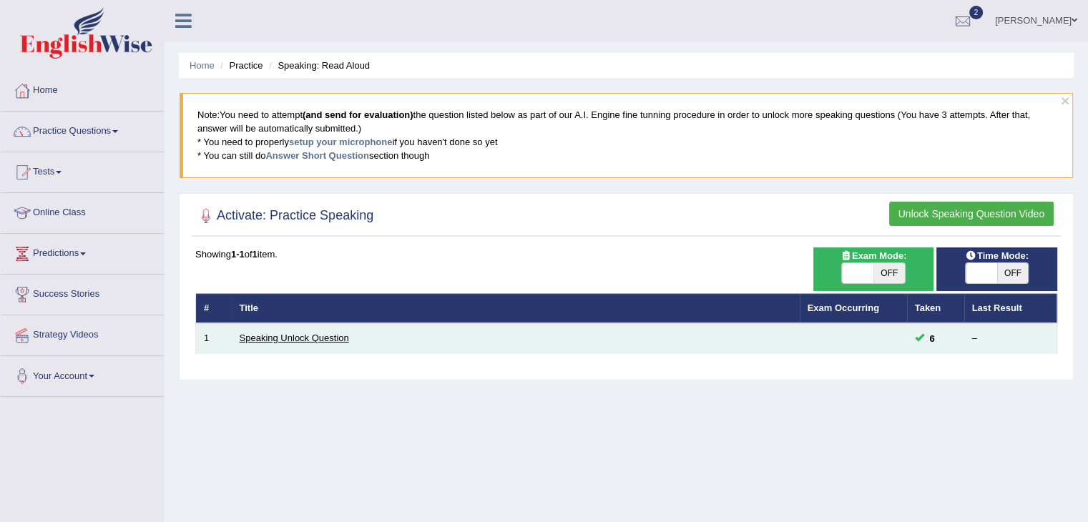
click at [259, 333] on link "Speaking Unlock Question" at bounding box center [294, 338] width 109 height 11
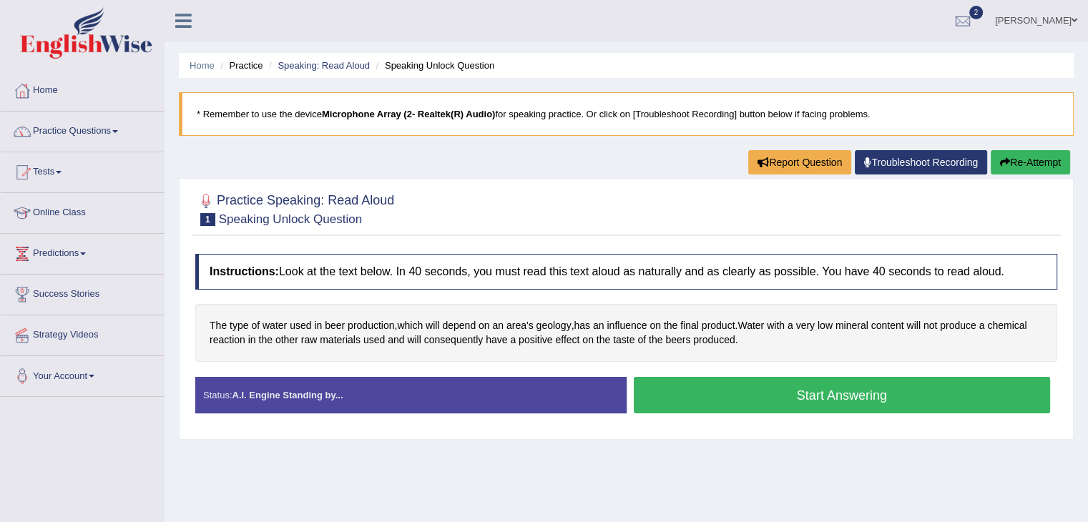
click at [735, 387] on button "Start Answering" at bounding box center [842, 395] width 417 height 36
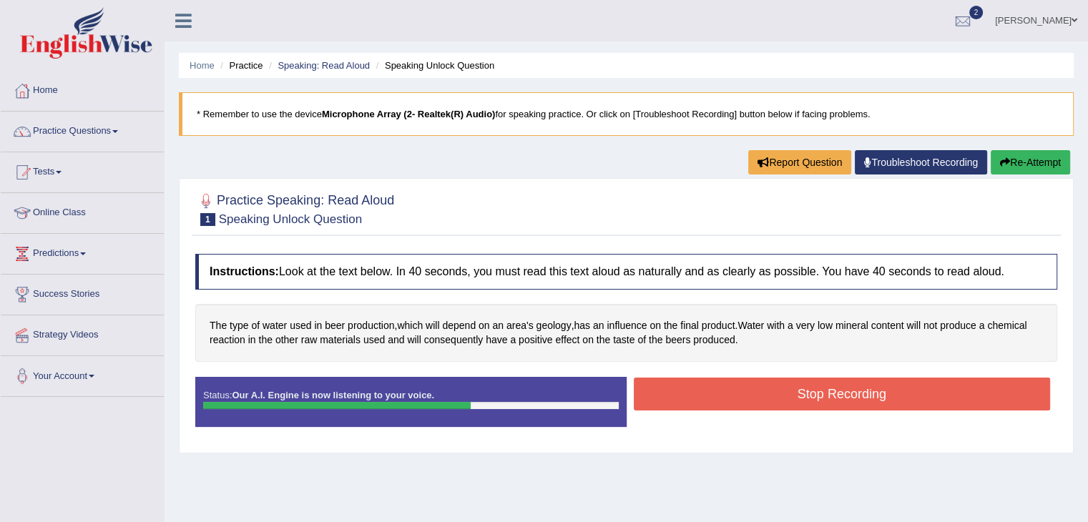
click at [737, 388] on button "Stop Recording" at bounding box center [842, 394] width 417 height 33
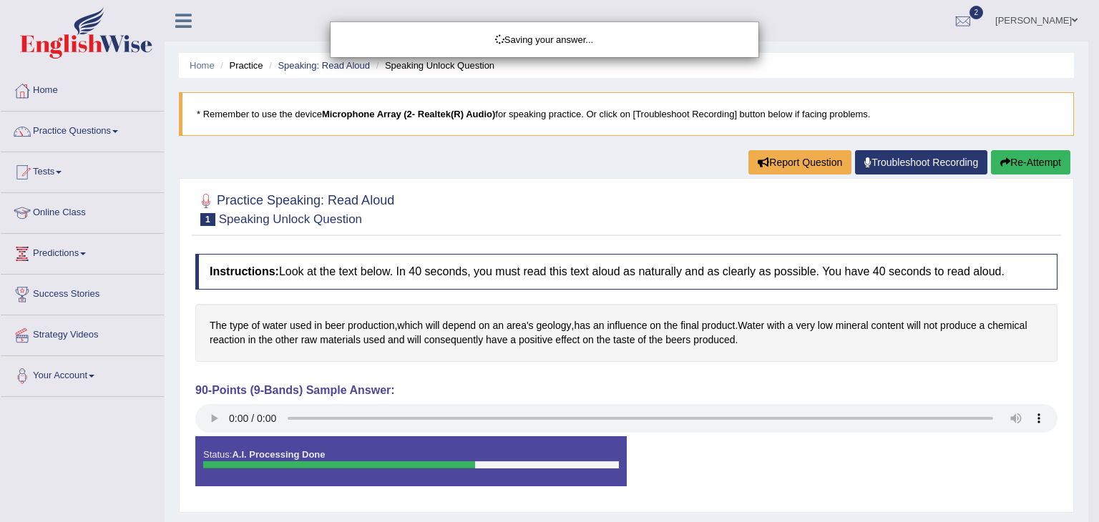
click at [217, 413] on div "Saving your answer..." at bounding box center [549, 261] width 1099 height 522
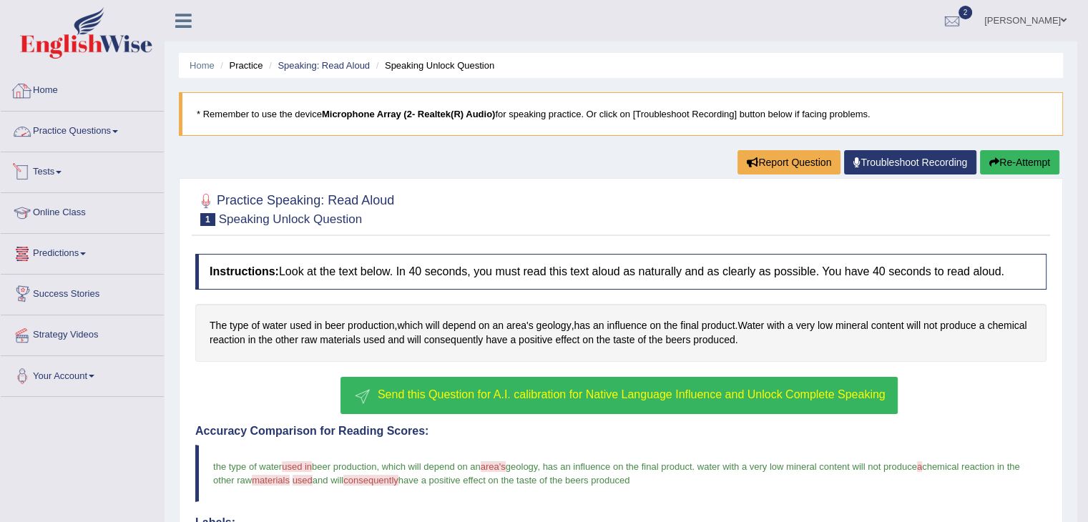
click at [92, 127] on link "Practice Questions" at bounding box center [82, 130] width 163 height 36
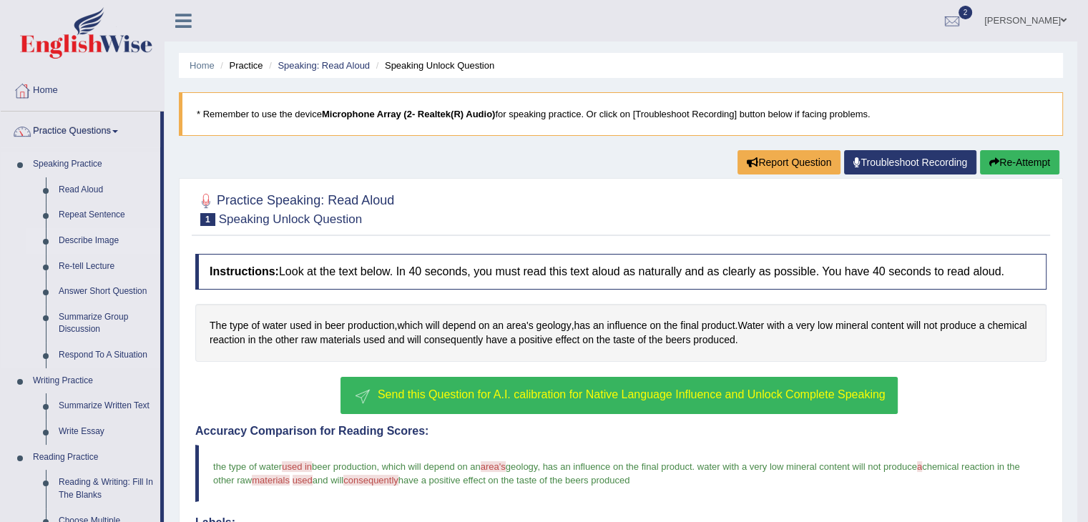
click at [86, 240] on link "Describe Image" at bounding box center [106, 241] width 108 height 26
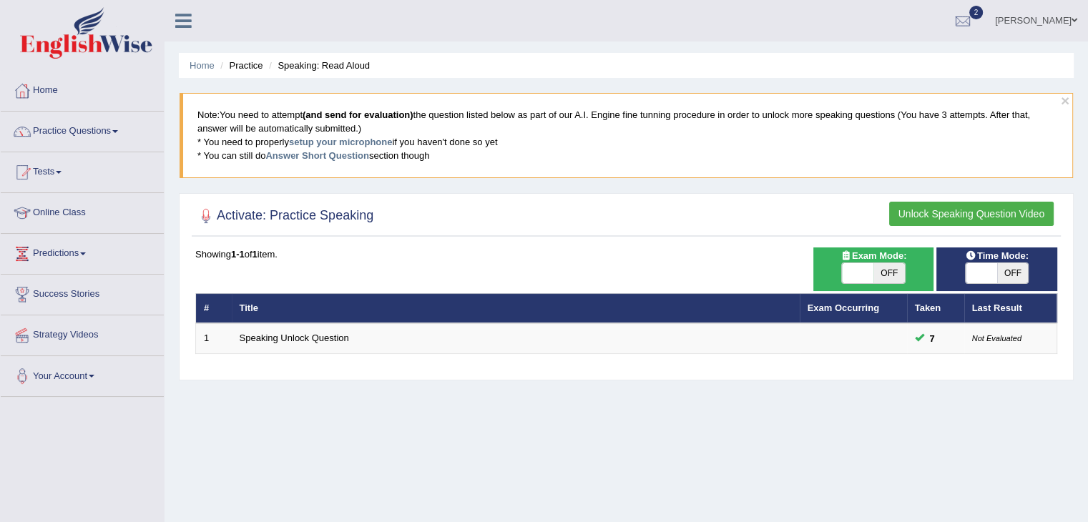
click at [965, 212] on button "Unlock Speaking Question Video" at bounding box center [971, 214] width 165 height 24
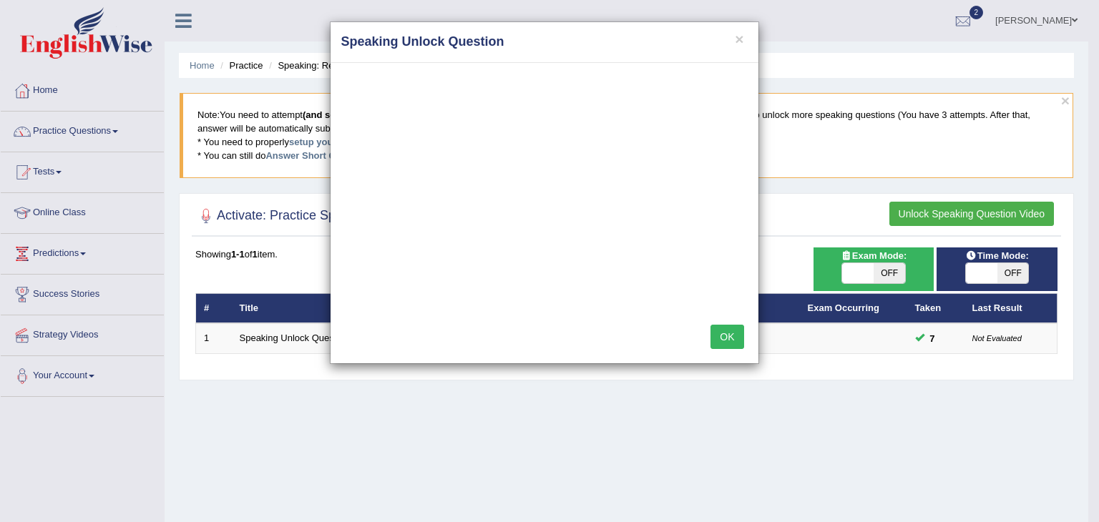
click at [730, 38] on h4 "Speaking Unlock Question" at bounding box center [544, 42] width 406 height 19
click at [735, 38] on button "×" at bounding box center [739, 38] width 9 height 15
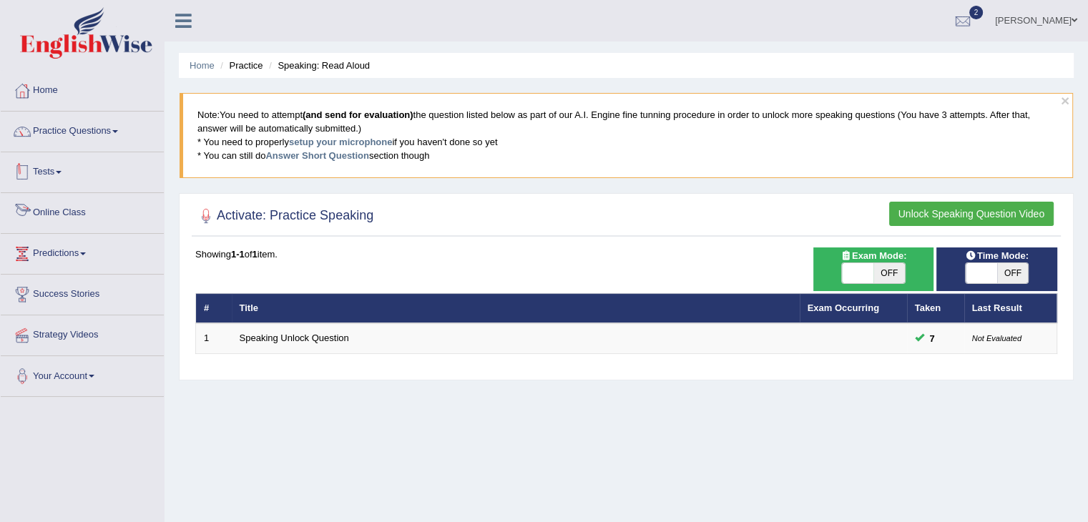
click at [60, 172] on span at bounding box center [59, 172] width 6 height 3
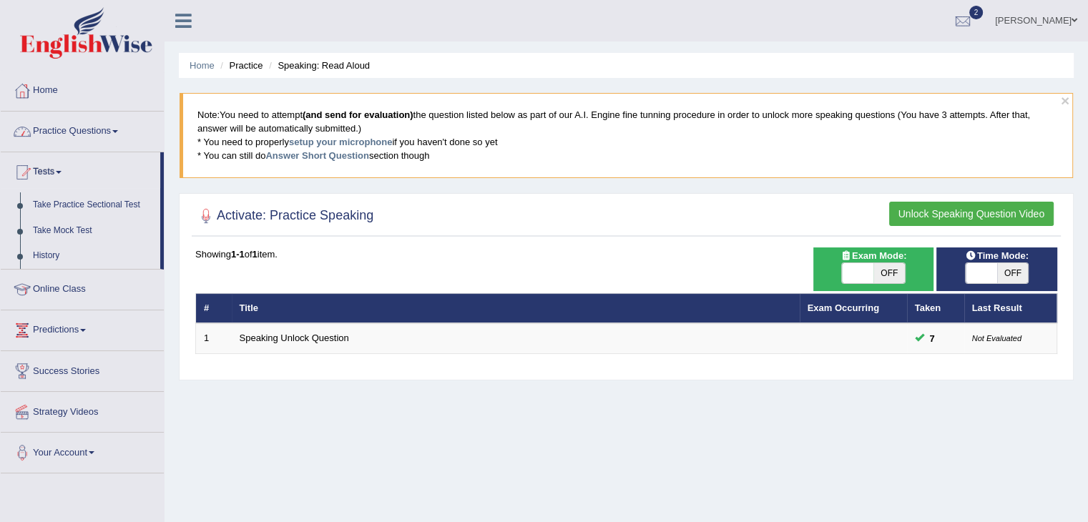
click at [57, 129] on link "Practice Questions" at bounding box center [82, 130] width 163 height 36
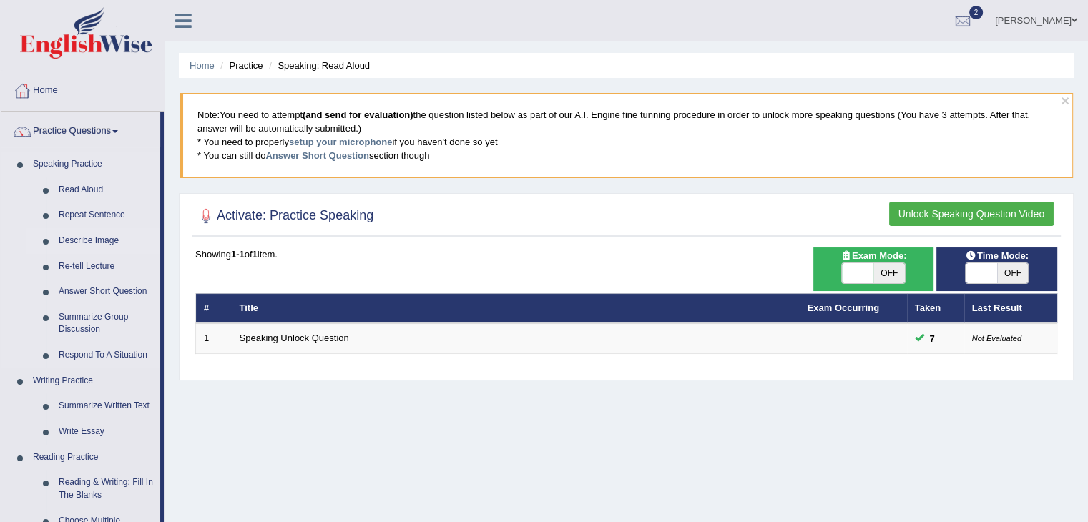
click at [46, 241] on li "Describe Image" at bounding box center [93, 241] width 134 height 26
click at [76, 235] on link "Describe Image" at bounding box center [106, 241] width 108 height 26
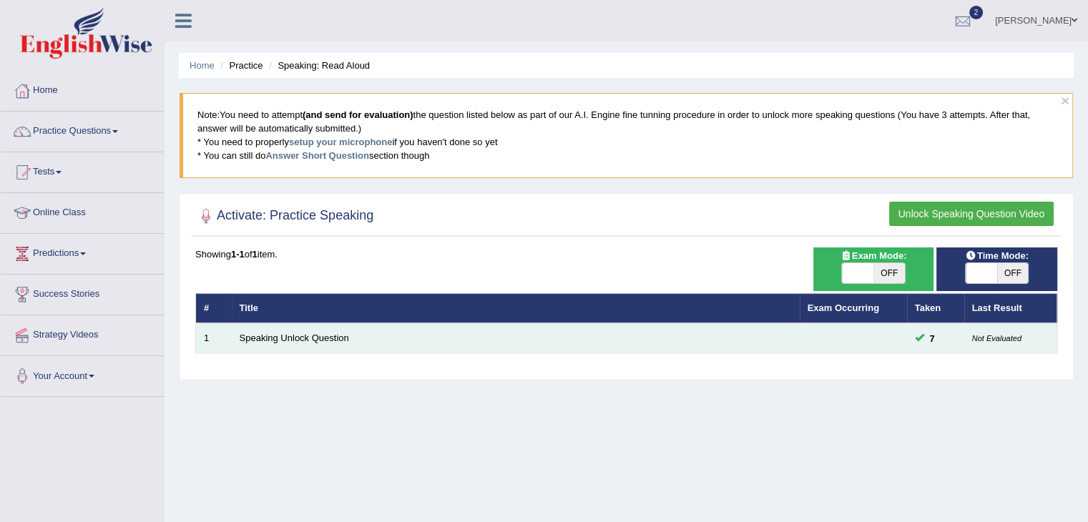
click at [984, 335] on small "Not Evaluated" at bounding box center [996, 338] width 49 height 9
click at [355, 334] on td "Speaking Unlock Question" at bounding box center [516, 338] width 568 height 30
click at [325, 333] on link "Speaking Unlock Question" at bounding box center [294, 338] width 109 height 11
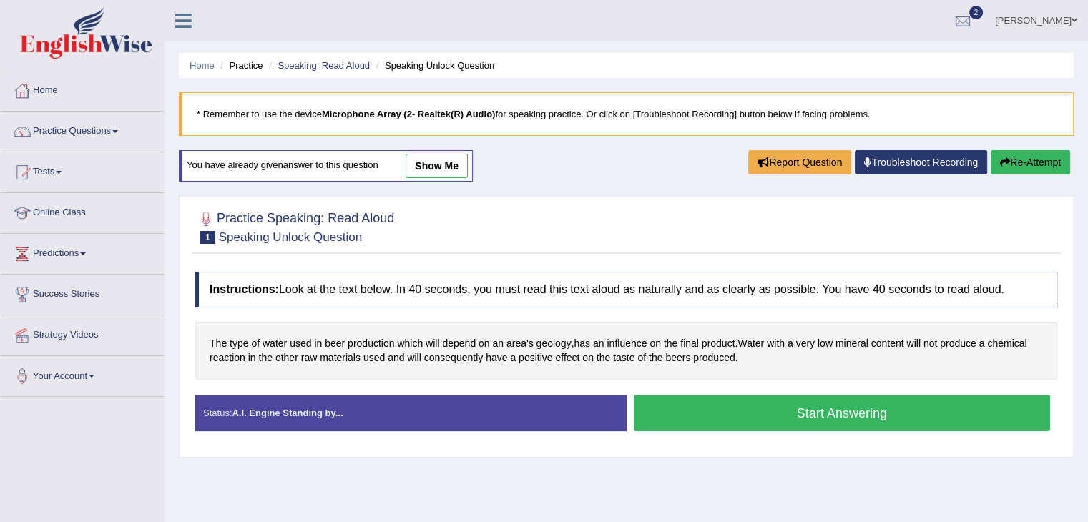
click at [438, 156] on link "show me" at bounding box center [437, 166] width 62 height 24
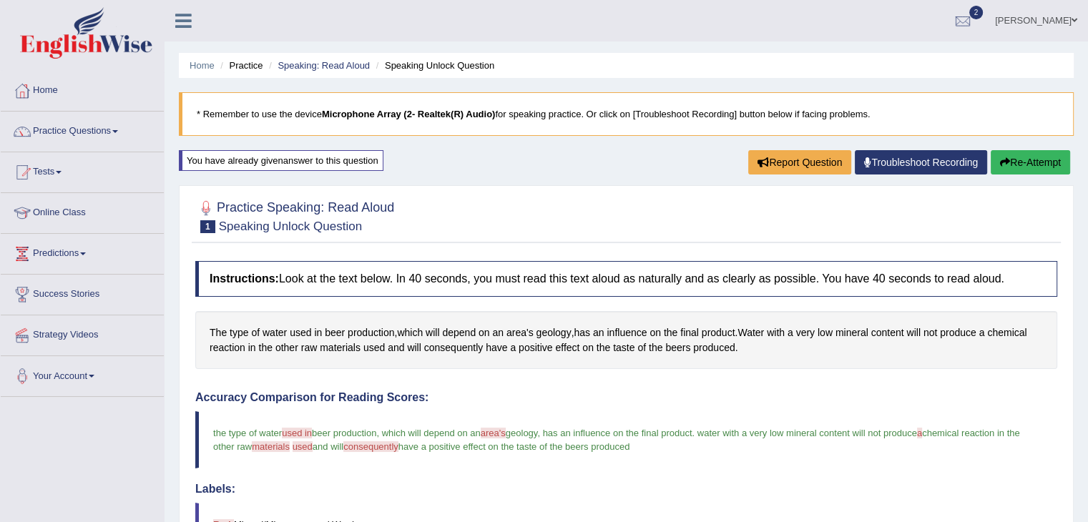
click at [426, 200] on div at bounding box center [626, 216] width 862 height 44
